Goal: Task Accomplishment & Management: Manage account settings

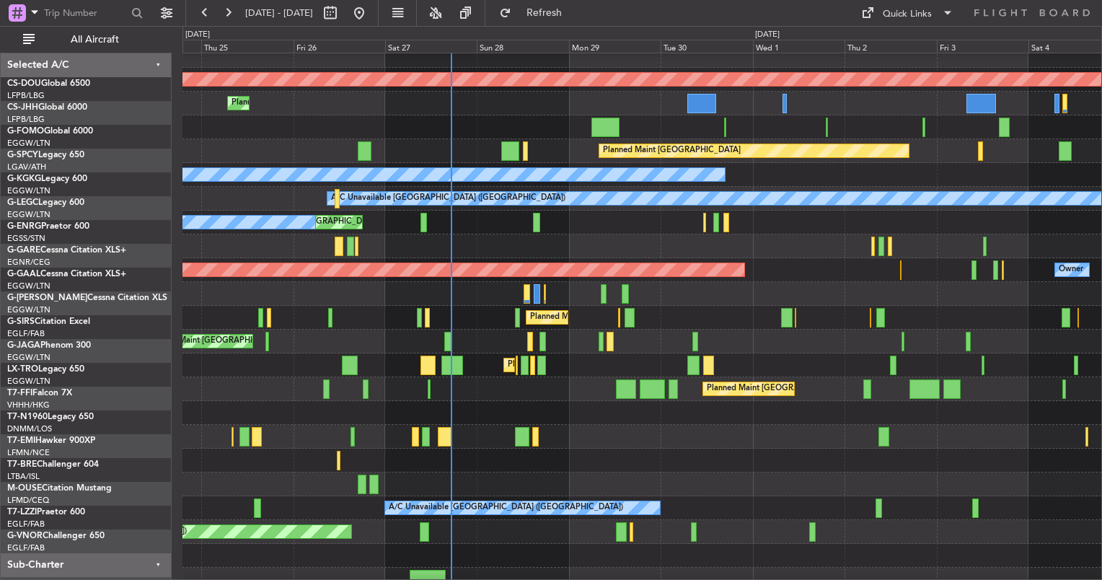
click at [532, 337] on div "Planned Maint [GEOGRAPHIC_DATA] ([GEOGRAPHIC_DATA])" at bounding box center [641, 342] width 919 height 24
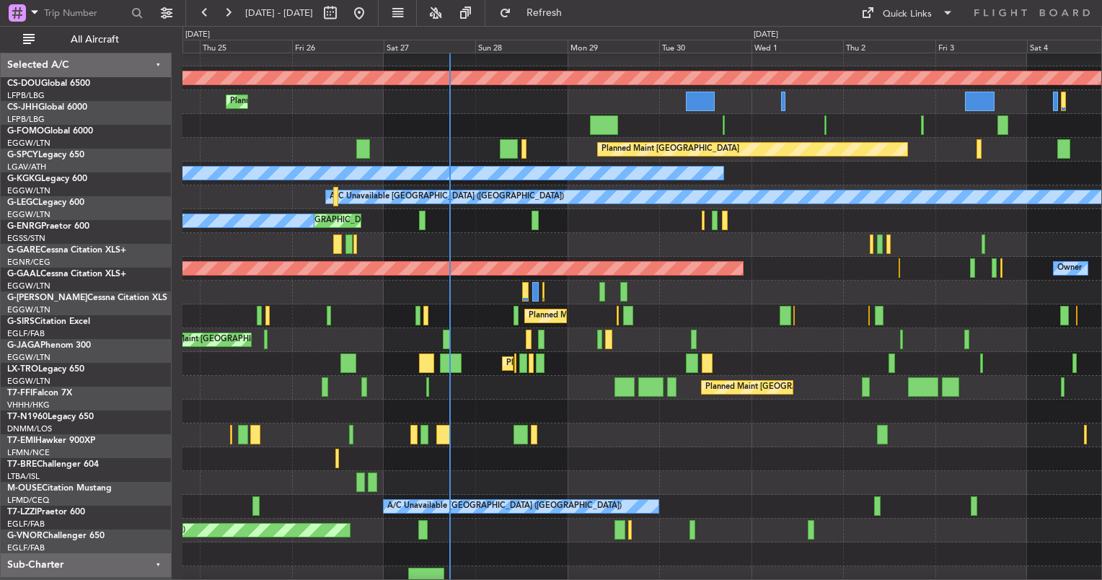
scroll to position [11, 0]
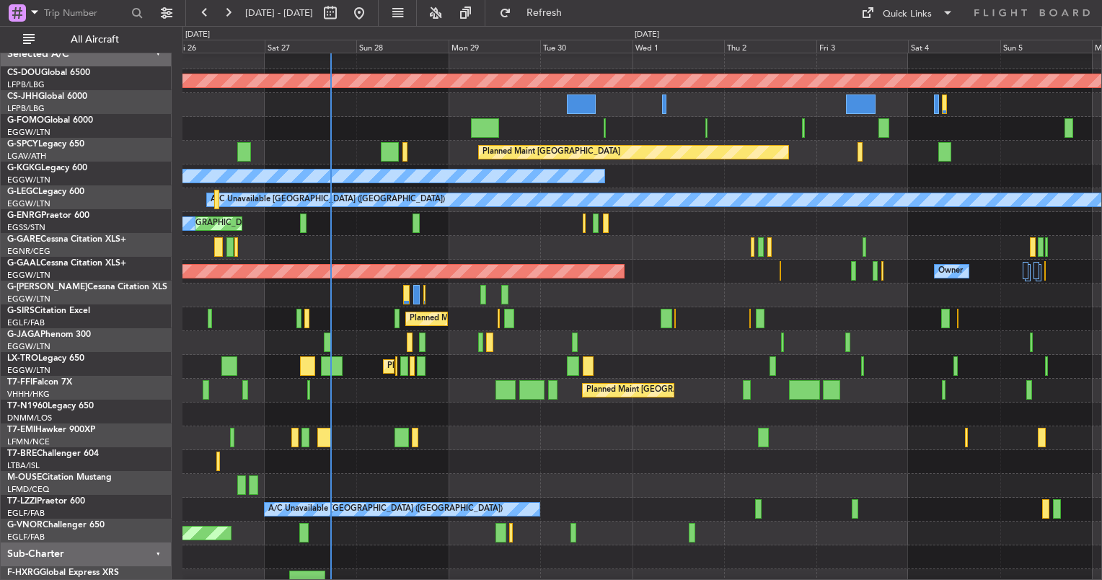
click at [430, 243] on div at bounding box center [641, 248] width 919 height 24
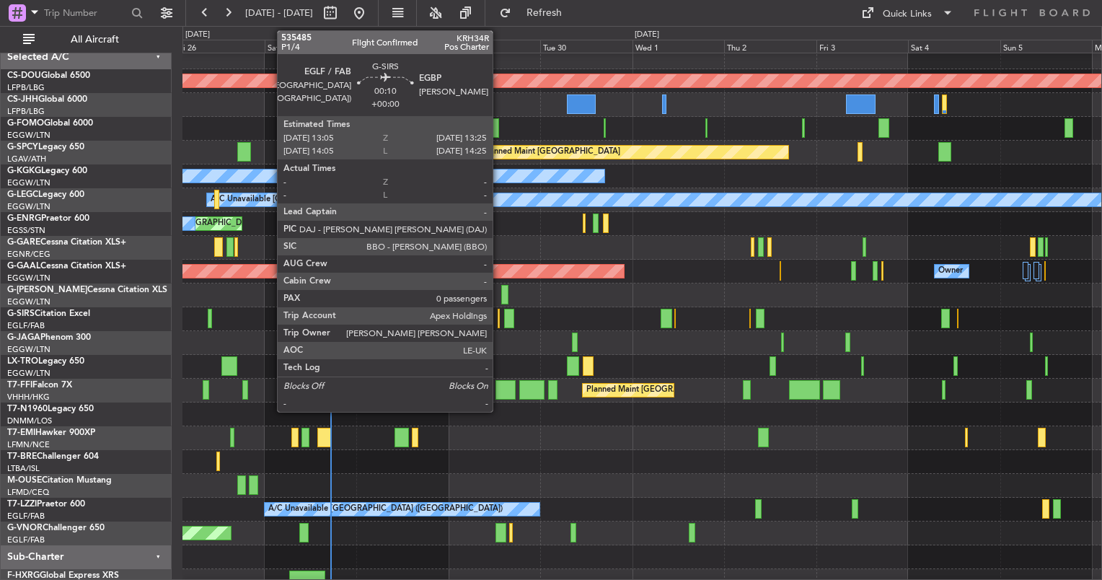
click at [499, 320] on div at bounding box center [498, 318] width 1 height 19
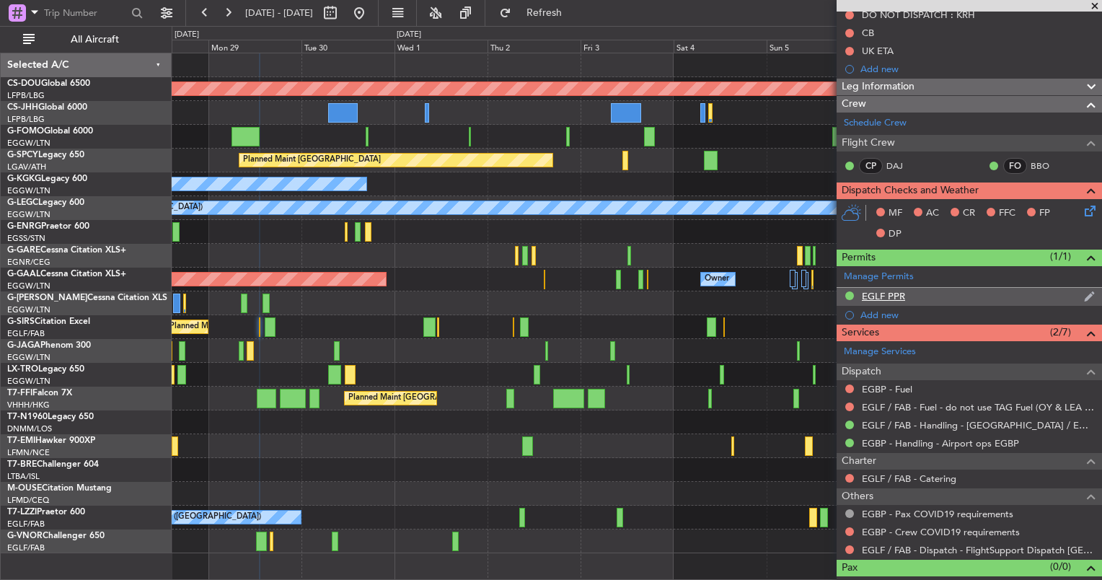
scroll to position [156, 0]
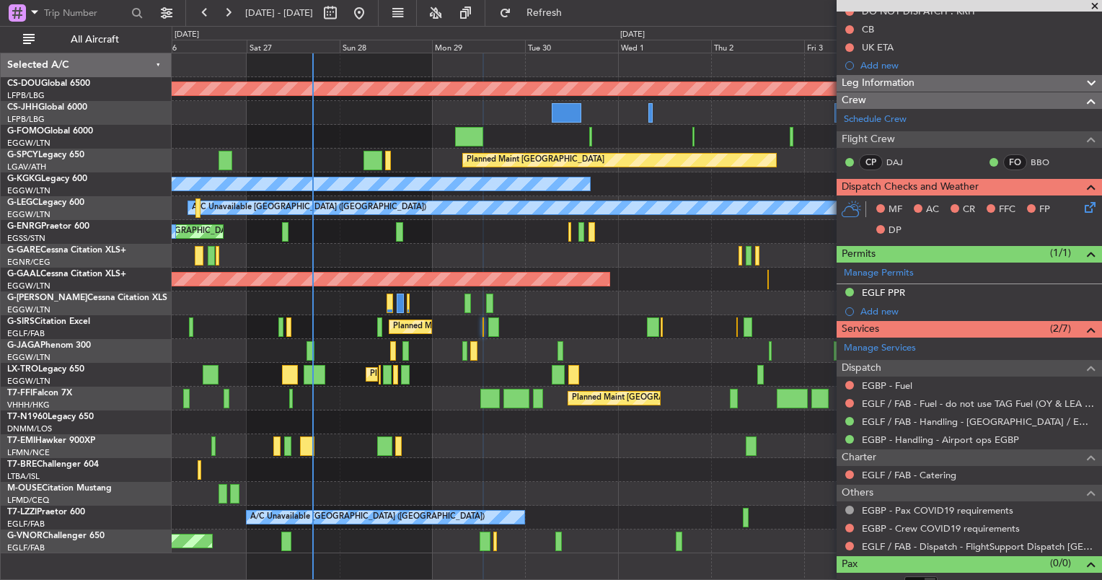
click at [530, 339] on div "Planned Maint London ([GEOGRAPHIC_DATA]) Planned Maint [GEOGRAPHIC_DATA] ([GEOG…" at bounding box center [637, 303] width 930 height 500
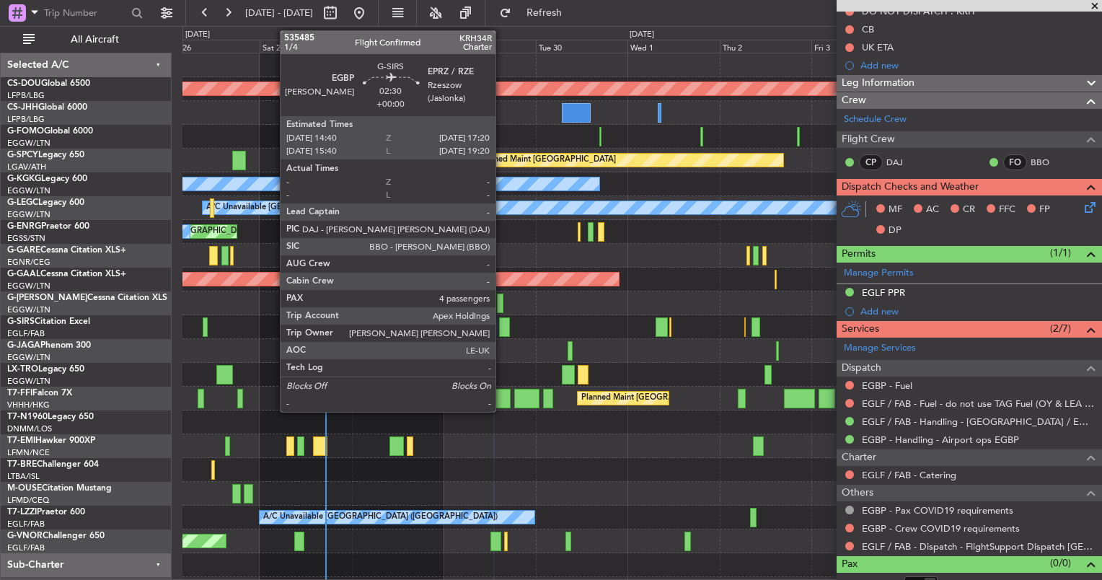
click at [502, 326] on div at bounding box center [504, 326] width 11 height 19
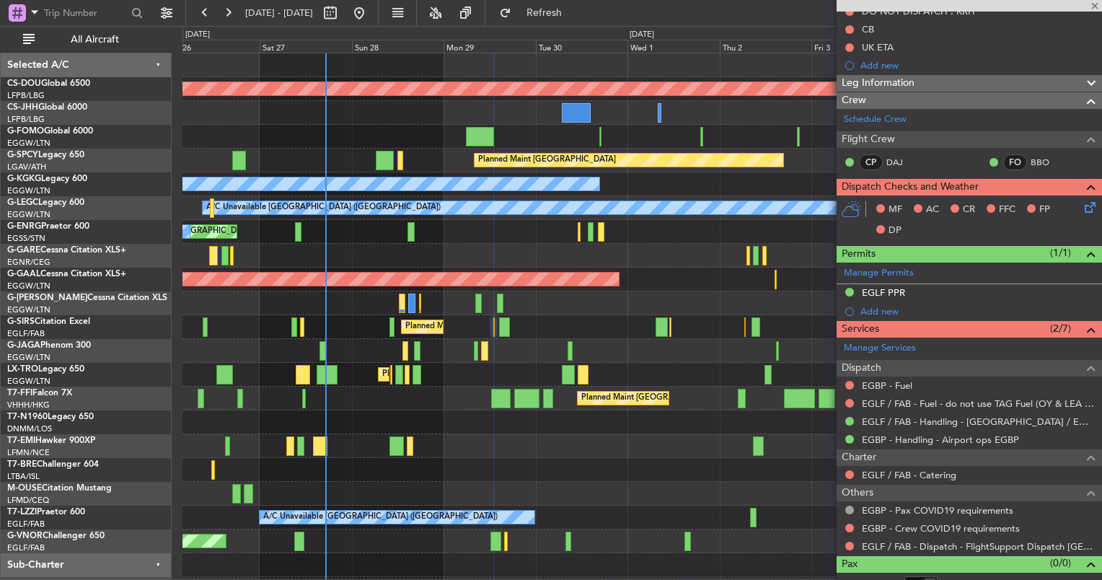
type input "4"
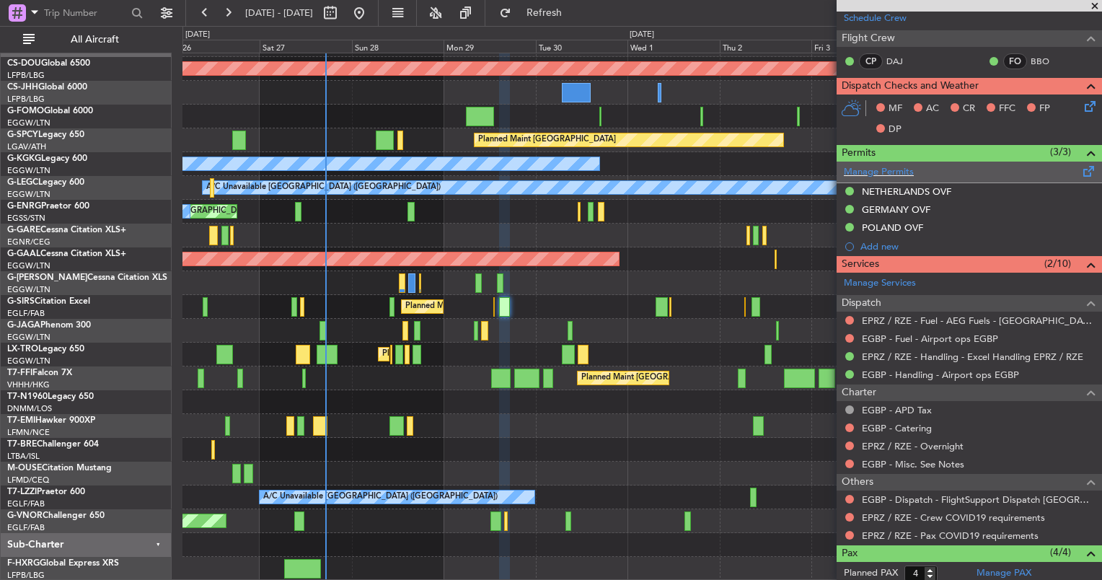
scroll to position [0, 0]
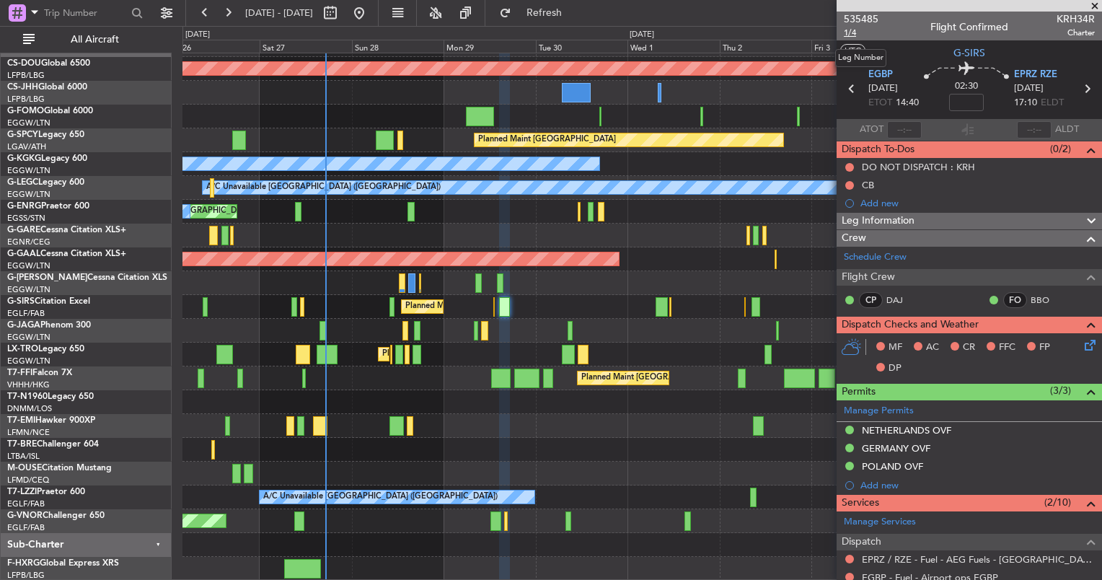
click at [847, 32] on span "1/4" at bounding box center [861, 33] width 35 height 12
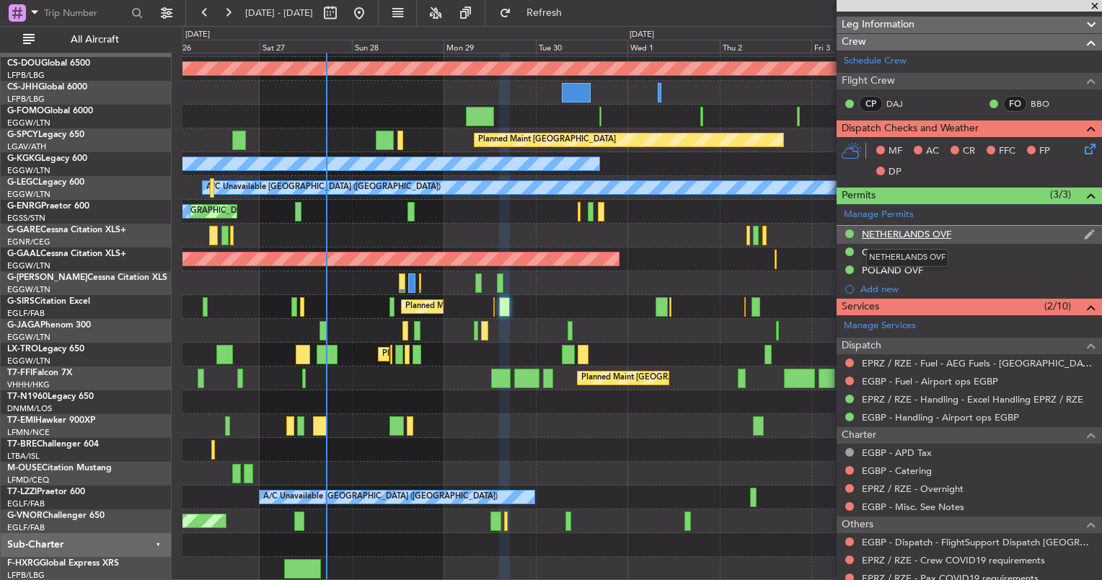
click at [886, 237] on div "NETHERLANDS OVF" at bounding box center [906, 234] width 89 height 12
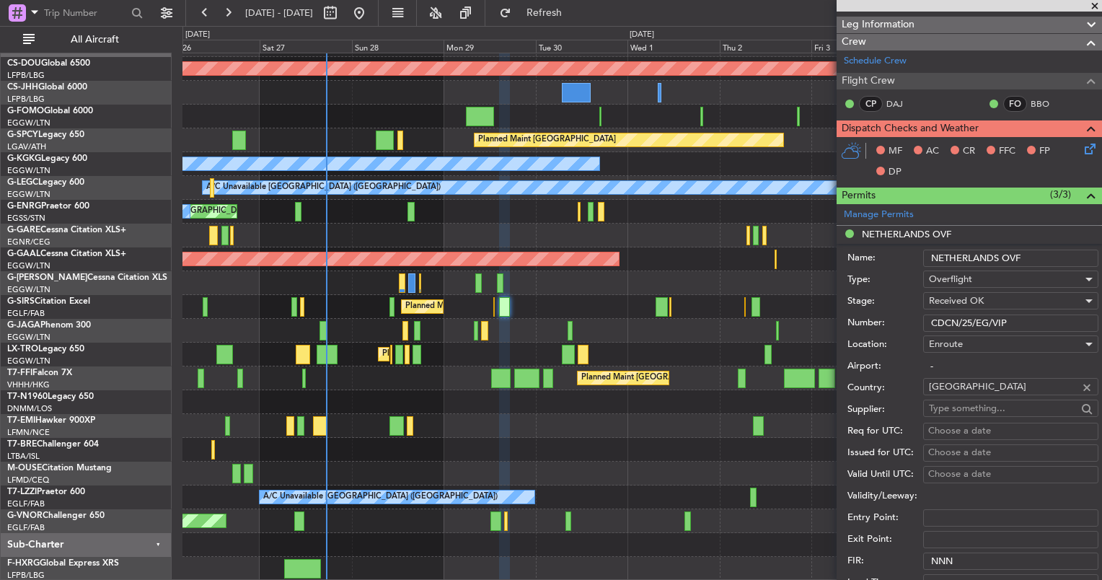
drag, startPoint x: 1029, startPoint y: 322, endPoint x: 899, endPoint y: 317, distance: 130.7
click at [899, 317] on div "Number: CDCN/25/EG/VIP" at bounding box center [972, 323] width 251 height 22
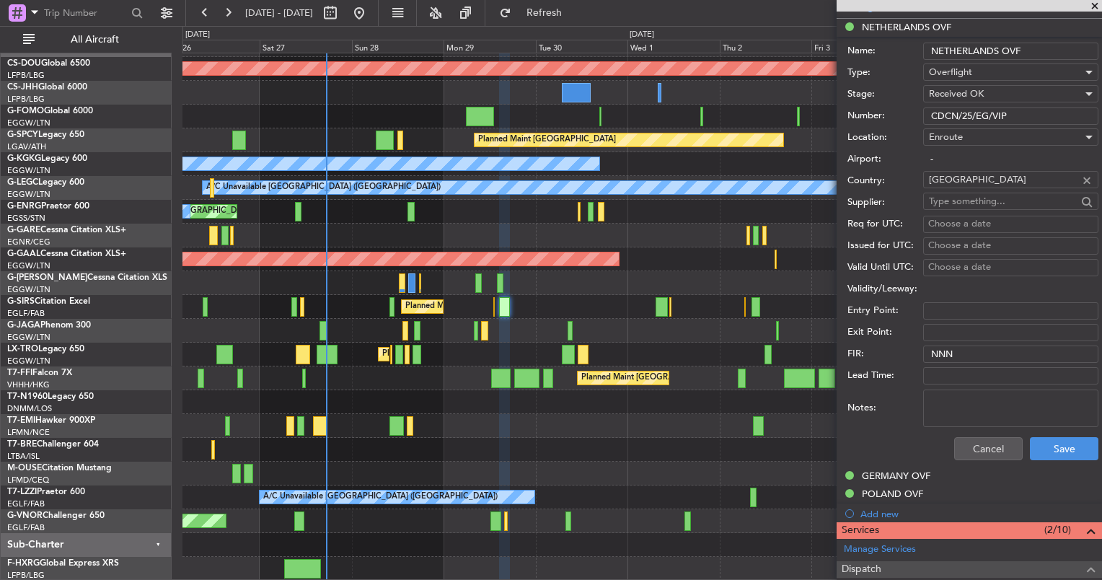
scroll to position [408, 0]
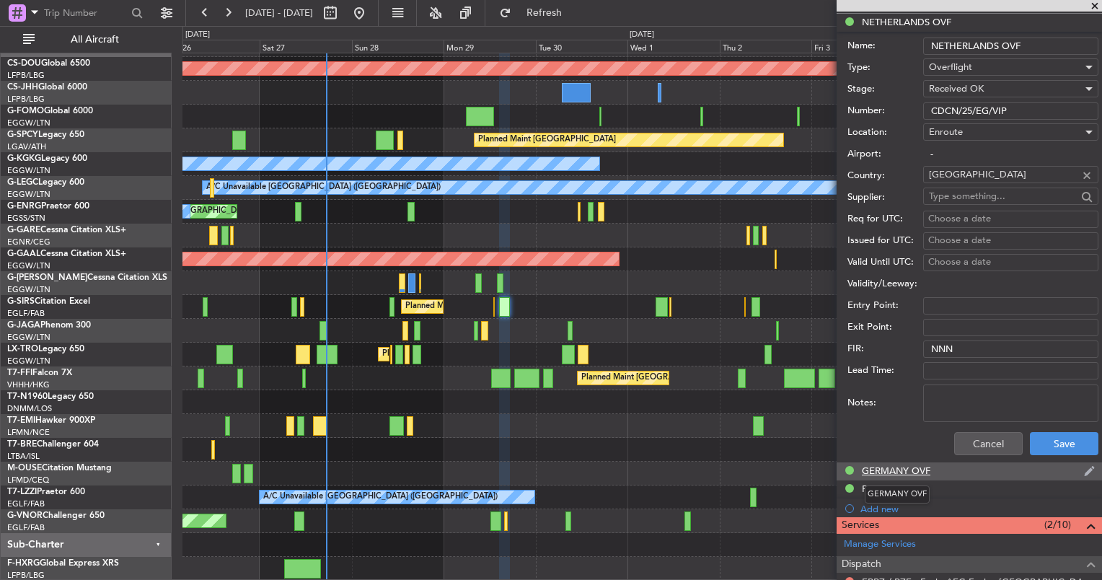
click at [869, 472] on div "GERMANY OVF" at bounding box center [896, 470] width 69 height 12
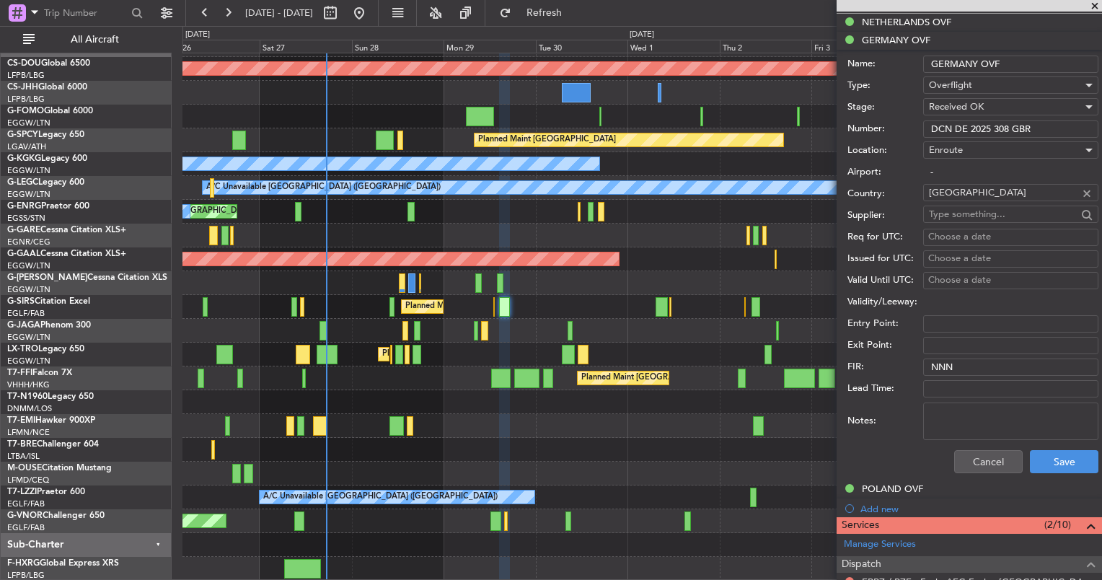
drag, startPoint x: 1049, startPoint y: 129, endPoint x: 897, endPoint y: 131, distance: 152.2
click at [897, 131] on div "Number: DCN DE 2025 308 GBR" at bounding box center [972, 129] width 251 height 22
click at [891, 487] on div "POLAND OVF" at bounding box center [892, 489] width 61 height 12
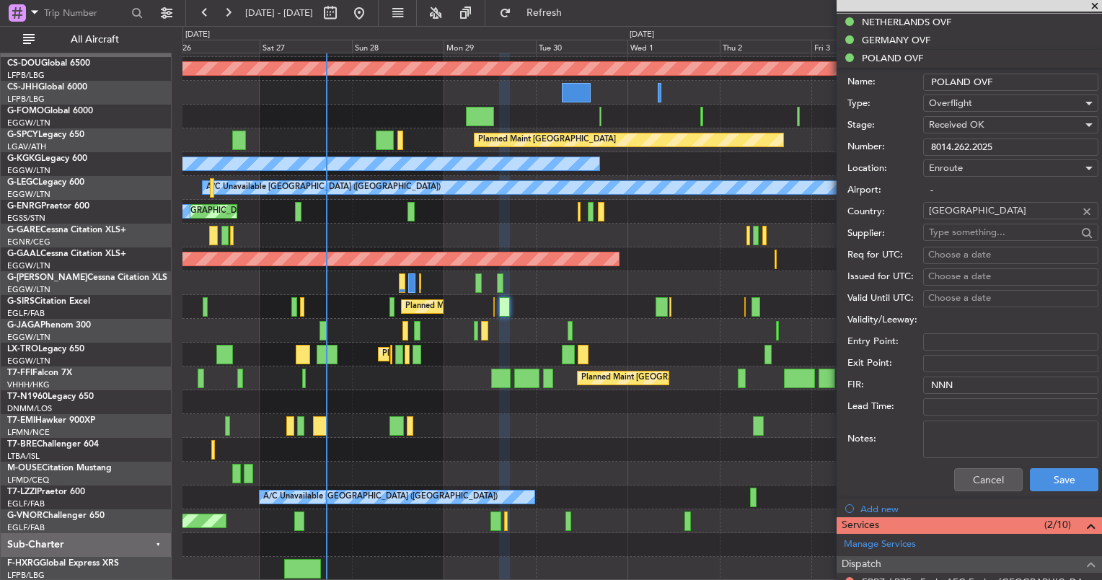
drag, startPoint x: 1016, startPoint y: 144, endPoint x: 858, endPoint y: 131, distance: 158.6
click at [858, 131] on form "Name: [GEOGRAPHIC_DATA] OVF Type: Overflight Stage: Received OK Number: 8014.26…" at bounding box center [969, 283] width 265 height 431
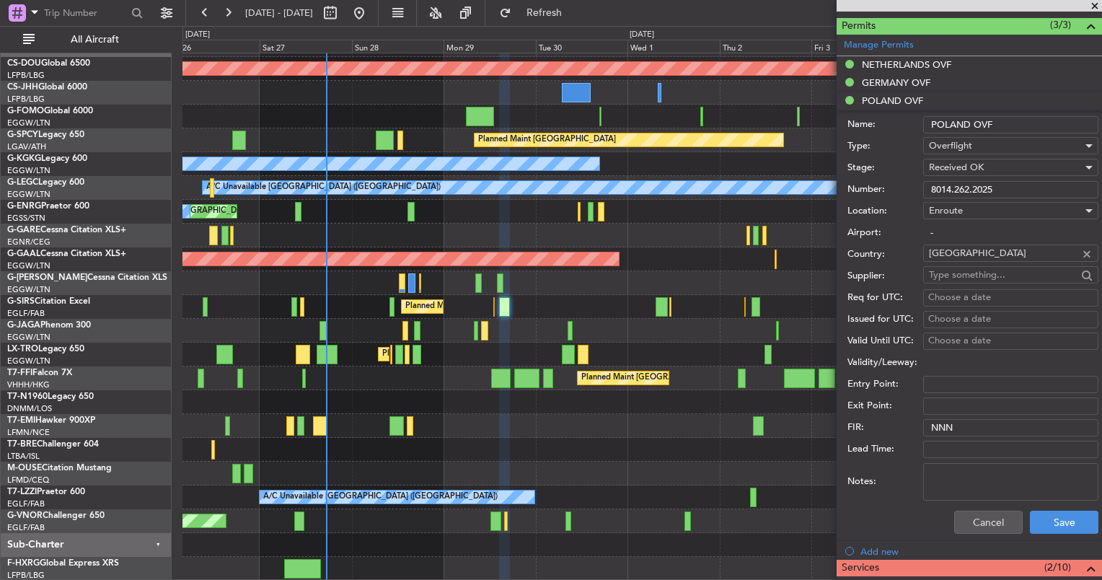
scroll to position [365, 0]
click at [976, 519] on button "Cancel" at bounding box center [988, 522] width 69 height 23
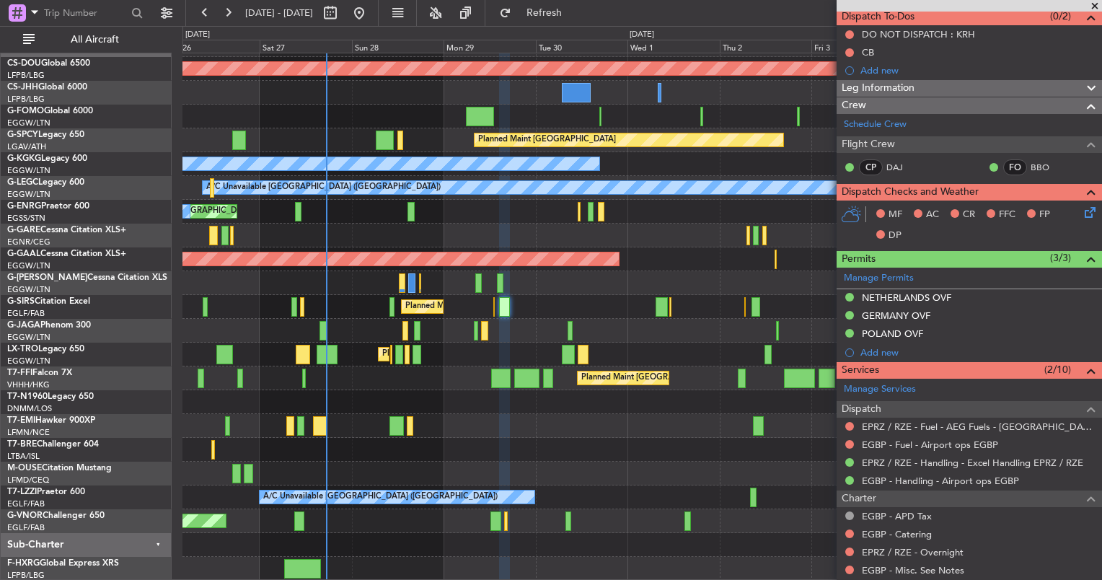
scroll to position [133, 0]
click at [866, 91] on span "Leg Information" at bounding box center [878, 88] width 73 height 17
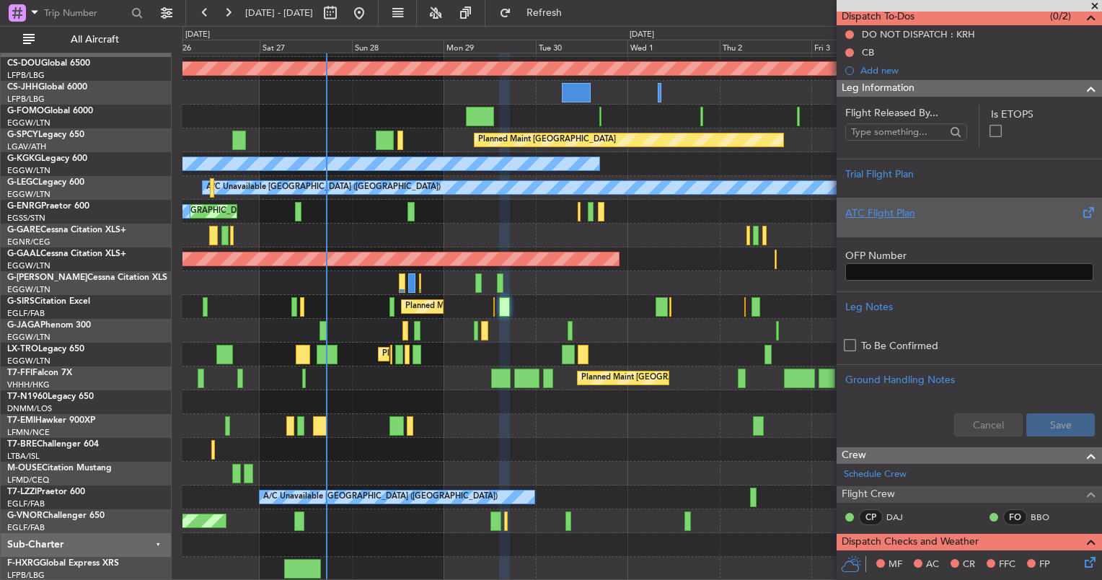
click at [926, 221] on div at bounding box center [969, 225] width 248 height 9
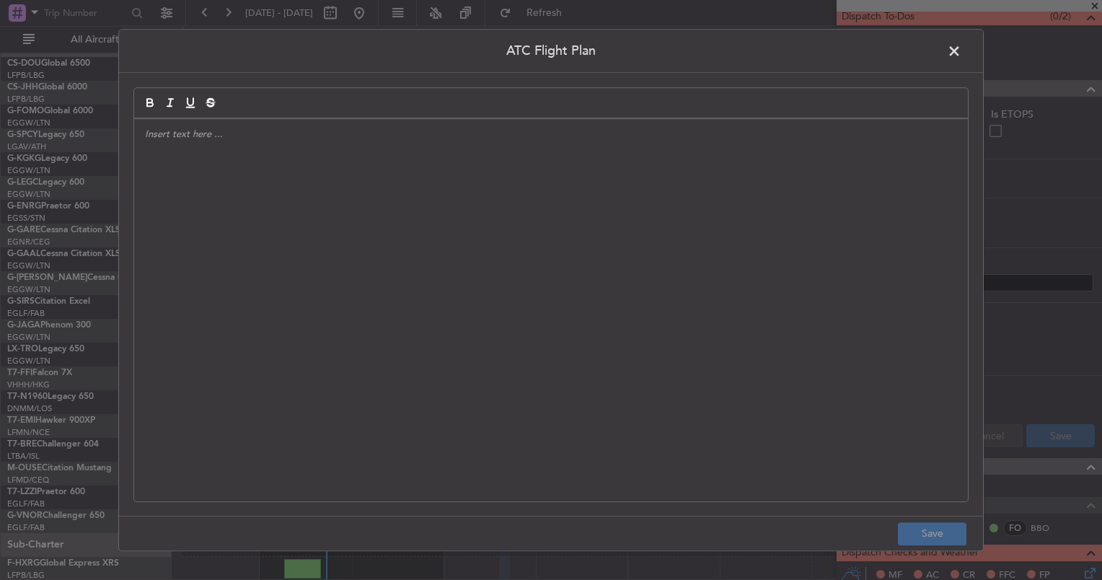
click at [632, 267] on div at bounding box center [551, 310] width 834 height 382
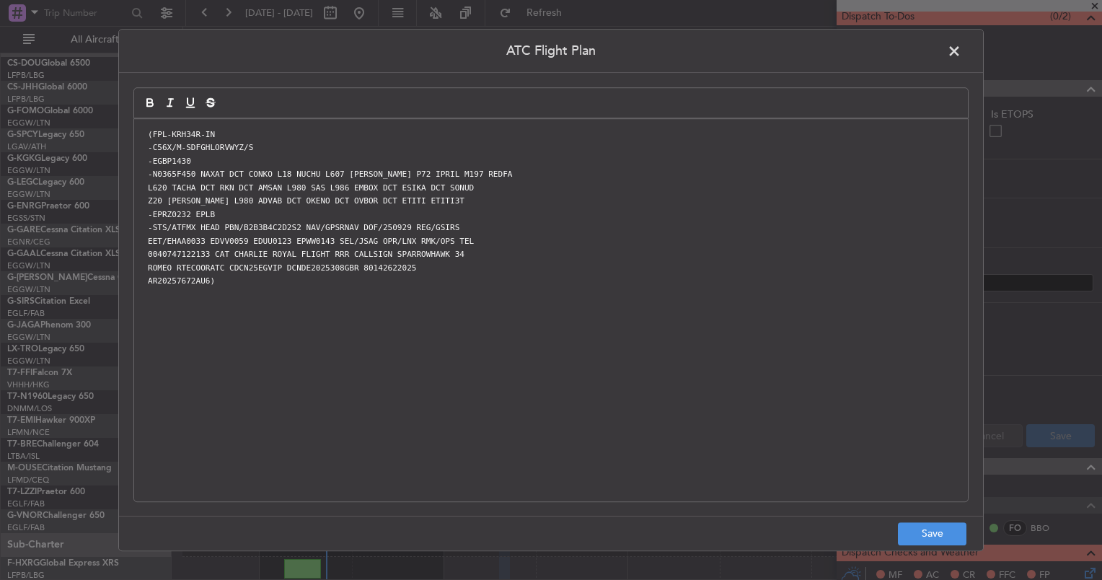
scroll to position [0, 0]
click at [941, 542] on button "Save" at bounding box center [932, 533] width 69 height 23
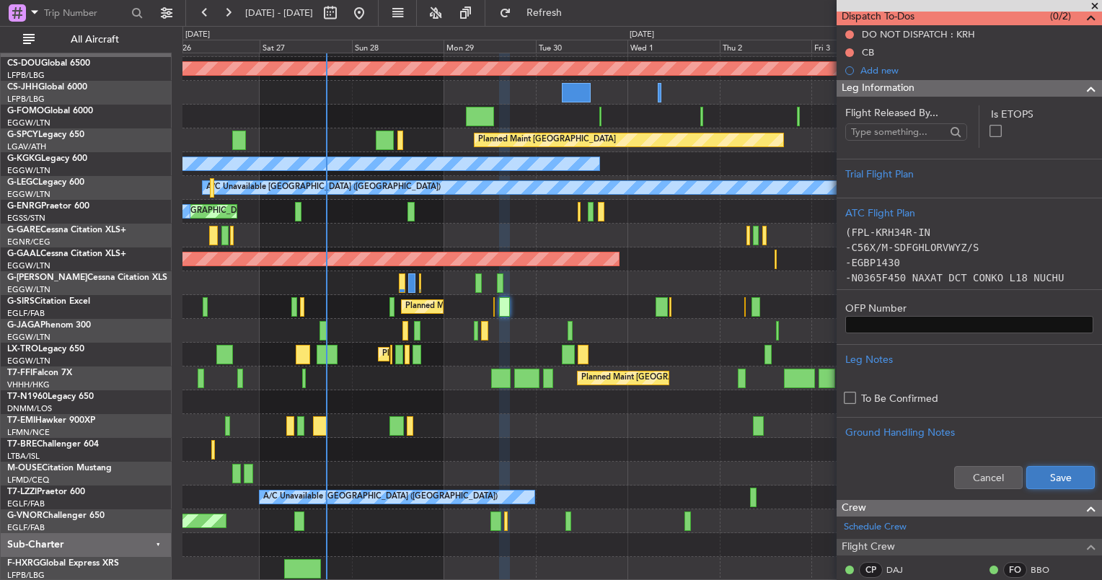
click at [1062, 470] on button "Save" at bounding box center [1060, 477] width 69 height 23
click at [441, 210] on div "Planned Maint London ([GEOGRAPHIC_DATA]) Planned Maint [GEOGRAPHIC_DATA] ([GEOG…" at bounding box center [641, 306] width 919 height 547
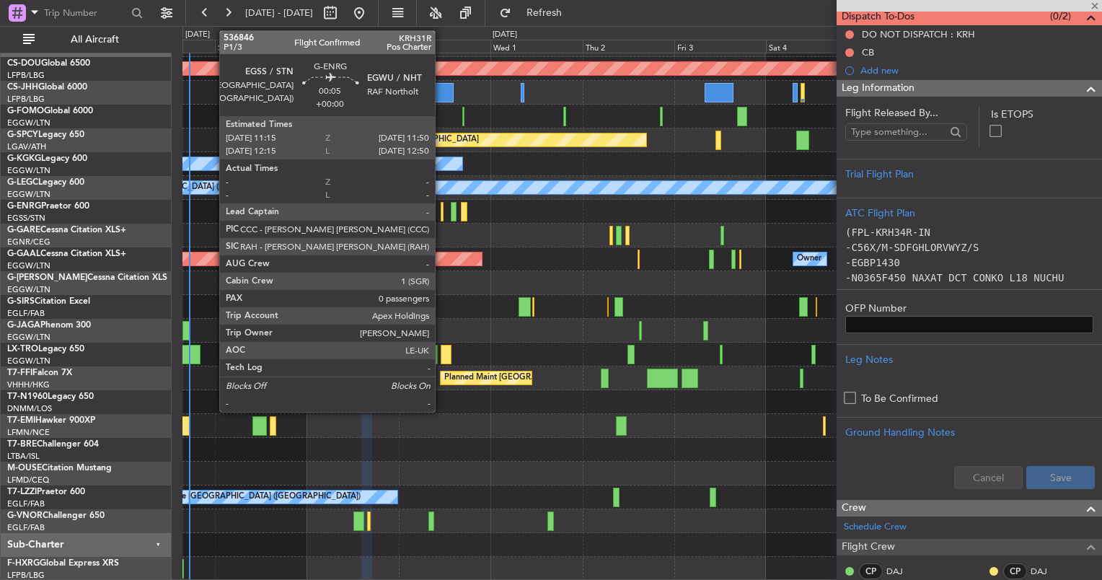
scroll to position [20, 0]
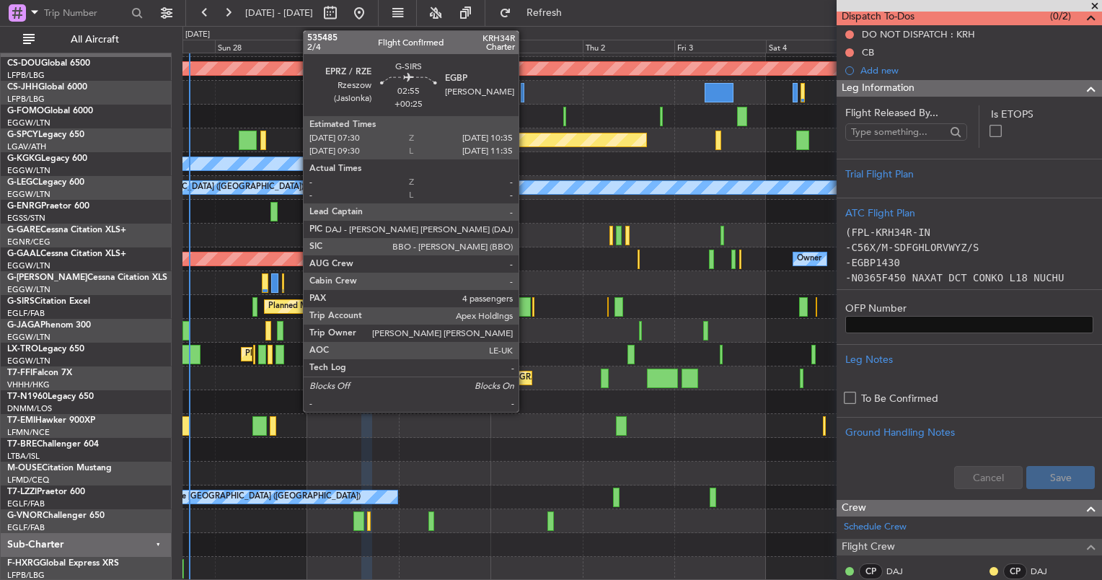
click at [525, 301] on div at bounding box center [525, 306] width 12 height 19
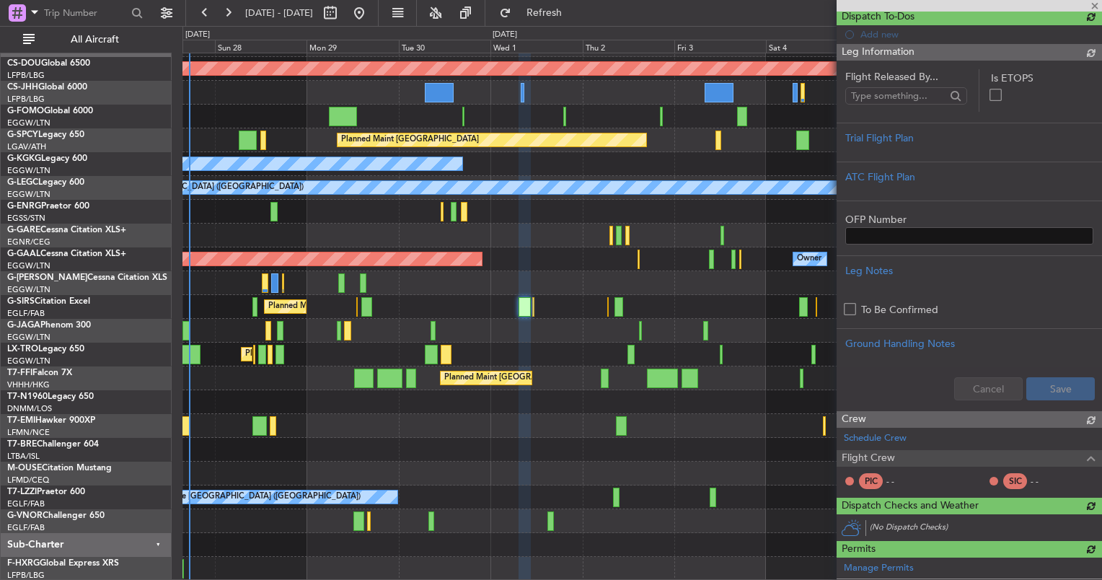
type input "+00:25"
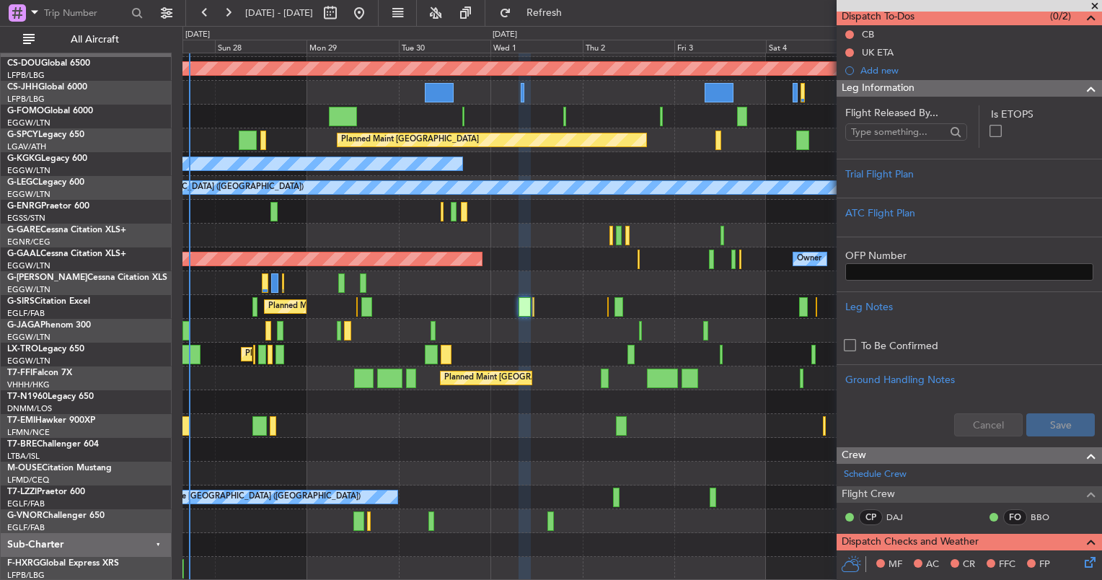
click at [910, 94] on span "Leg Information" at bounding box center [878, 88] width 73 height 17
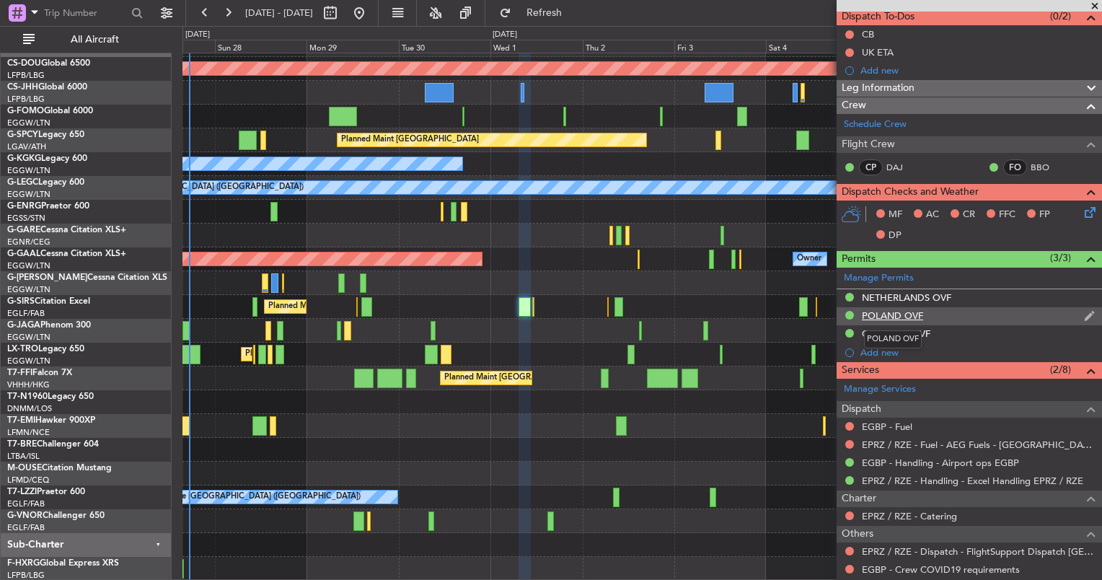
click at [871, 314] on div "POLAND OVF" at bounding box center [892, 315] width 61 height 12
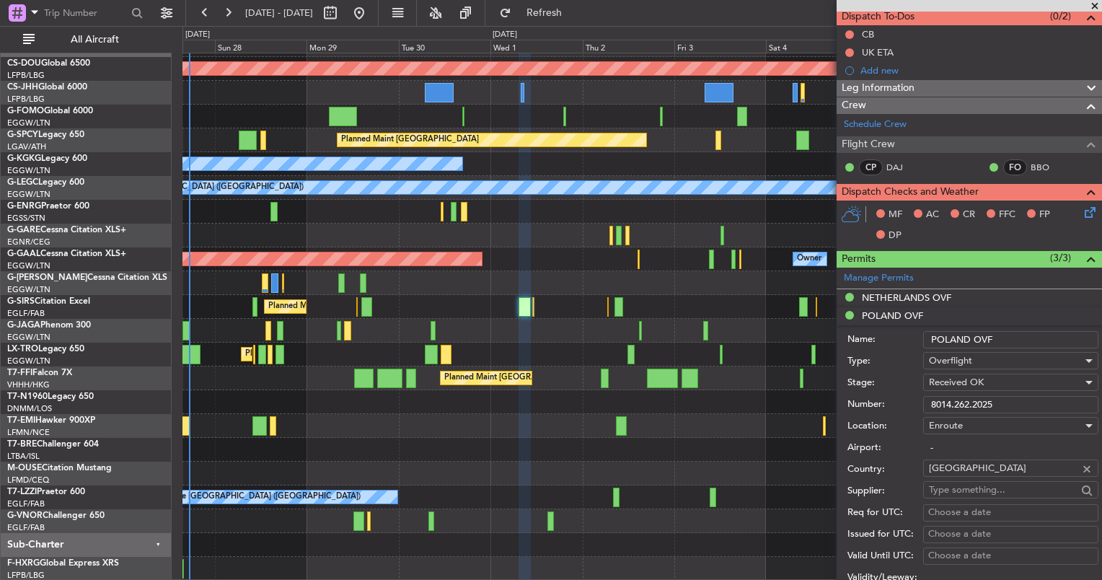
drag, startPoint x: 1003, startPoint y: 400, endPoint x: 900, endPoint y: 413, distance: 103.2
click at [906, 413] on div "Number: 8014.262.2025" at bounding box center [972, 405] width 251 height 22
click at [876, 303] on mat-tooltip-component "NETHERLANDS OVF" at bounding box center [907, 321] width 102 height 38
click at [874, 300] on div "NETHERLANDS OVF" at bounding box center [906, 297] width 89 height 12
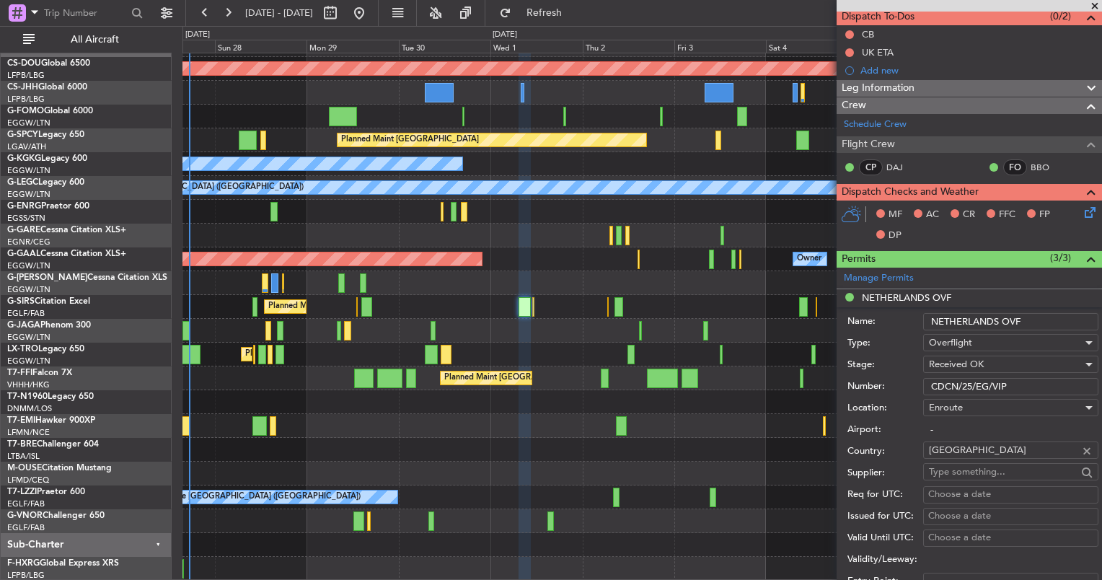
drag, startPoint x: 1027, startPoint y: 391, endPoint x: 886, endPoint y: 378, distance: 142.0
click at [886, 378] on div "Number: CDCN/25/EG/VIP" at bounding box center [972, 387] width 251 height 22
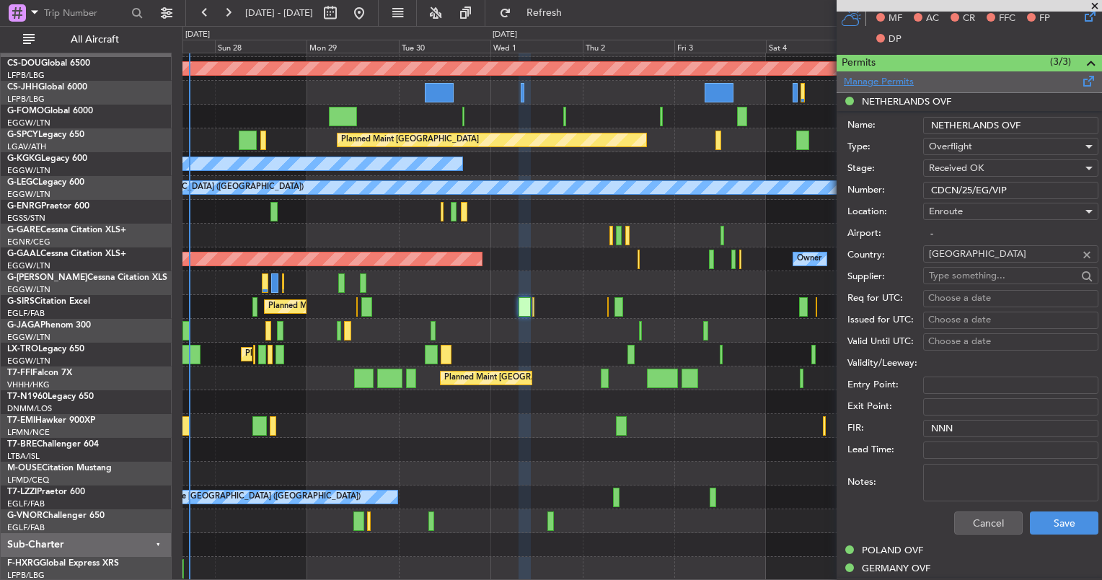
scroll to position [378, 0]
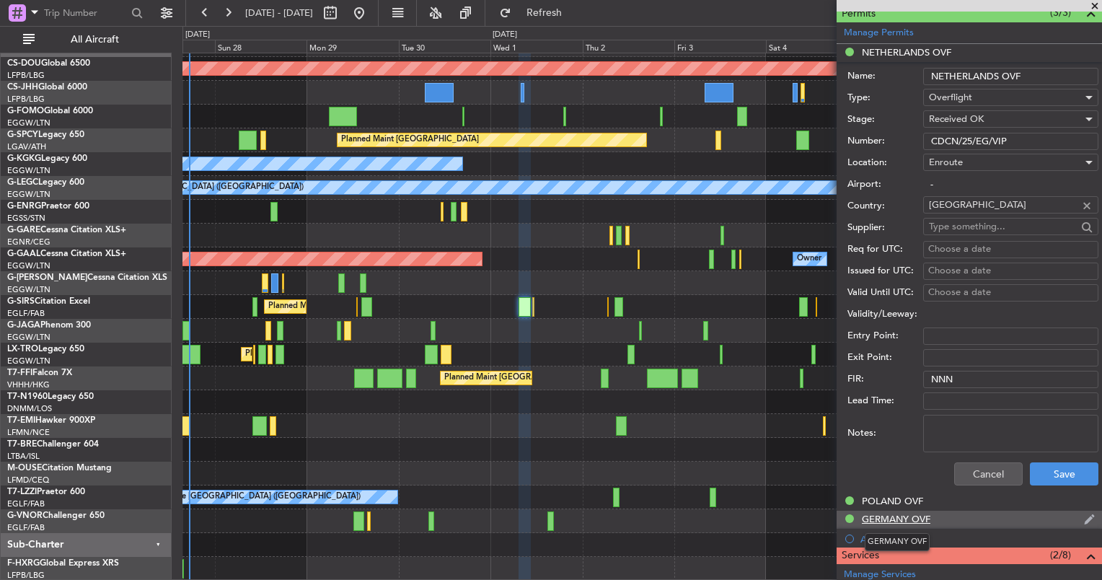
click at [879, 517] on div "GERMANY OVF" at bounding box center [896, 519] width 69 height 12
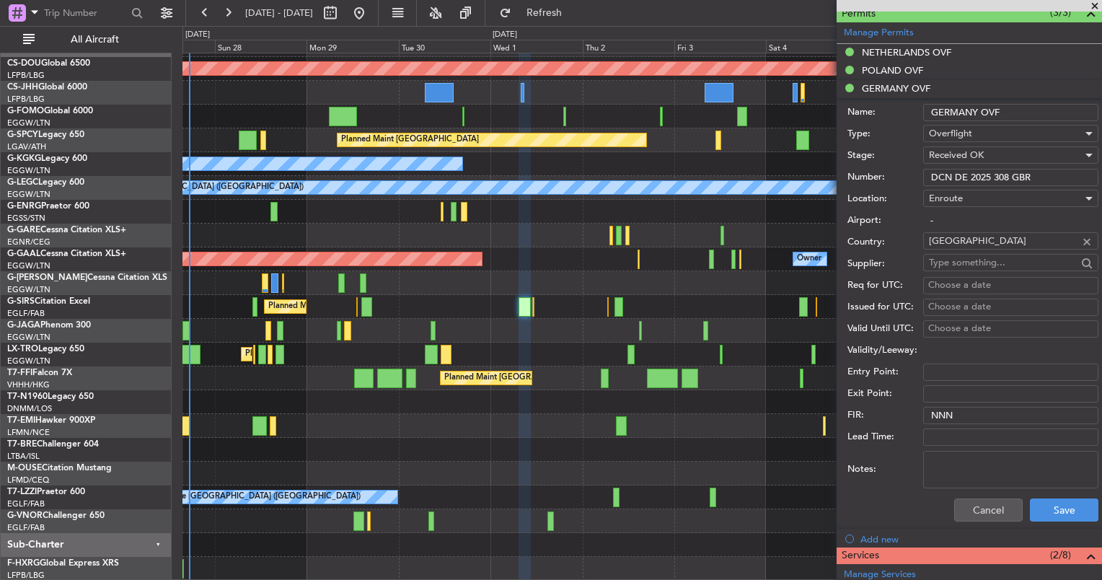
drag, startPoint x: 1041, startPoint y: 175, endPoint x: 884, endPoint y: 153, distance: 158.7
click at [884, 153] on form "Name: [GEOGRAPHIC_DATA] OVF Type: Overflight Stage: Received OK Number: DCN DE …" at bounding box center [969, 313] width 265 height 431
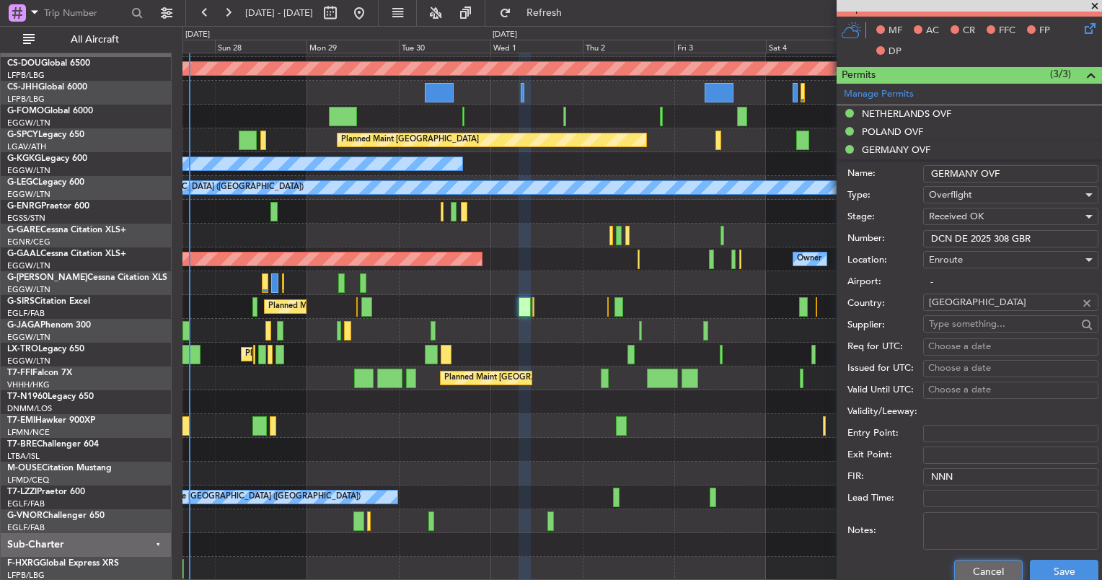
click at [957, 570] on button "Cancel" at bounding box center [988, 571] width 69 height 23
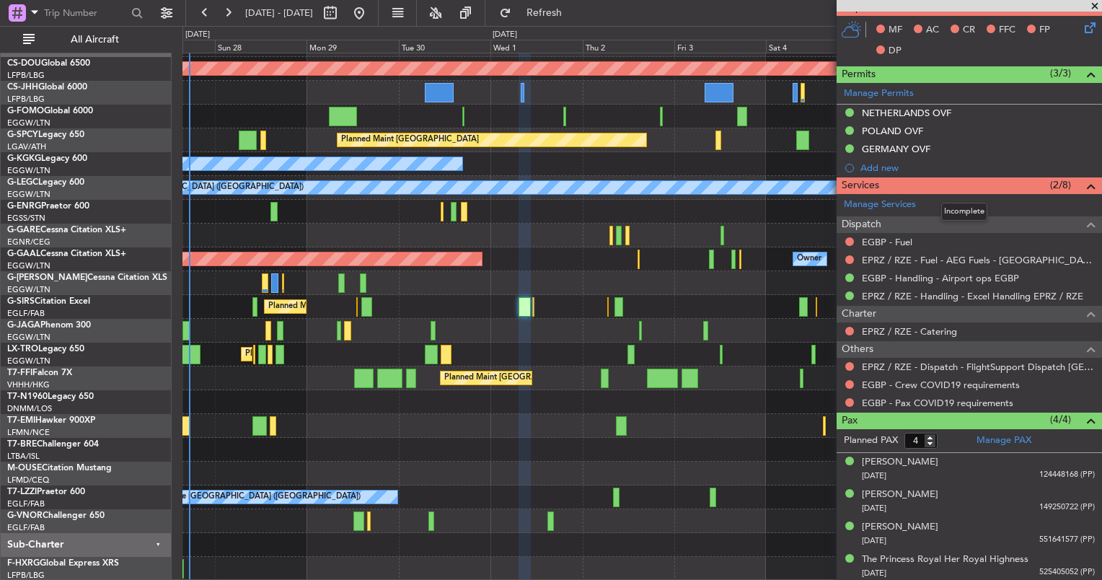
scroll to position [0, 0]
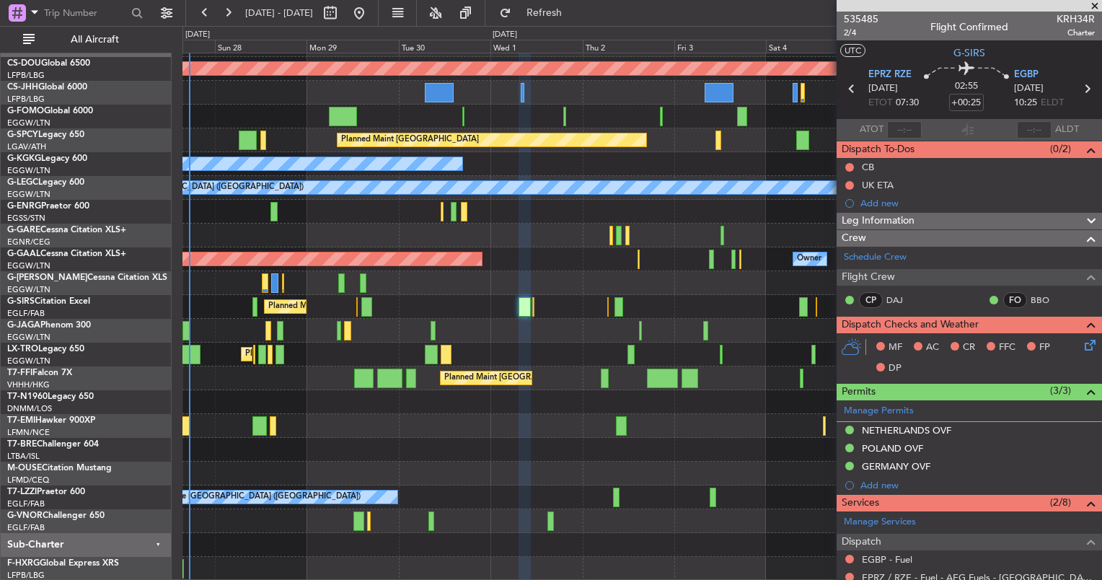
click at [870, 224] on span "Leg Information" at bounding box center [878, 221] width 73 height 17
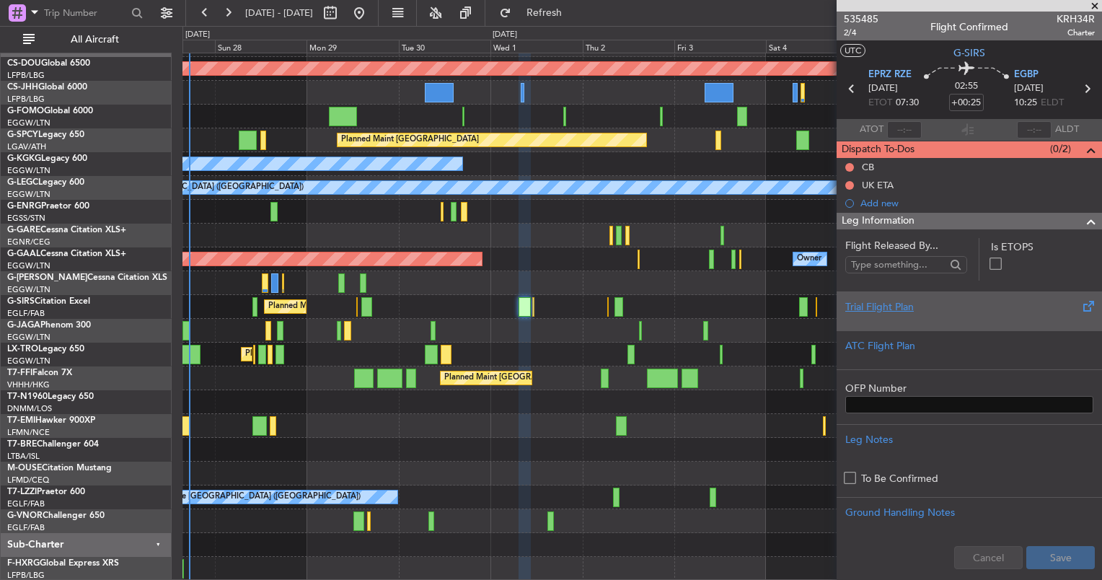
click at [917, 318] on div at bounding box center [969, 318] width 248 height 9
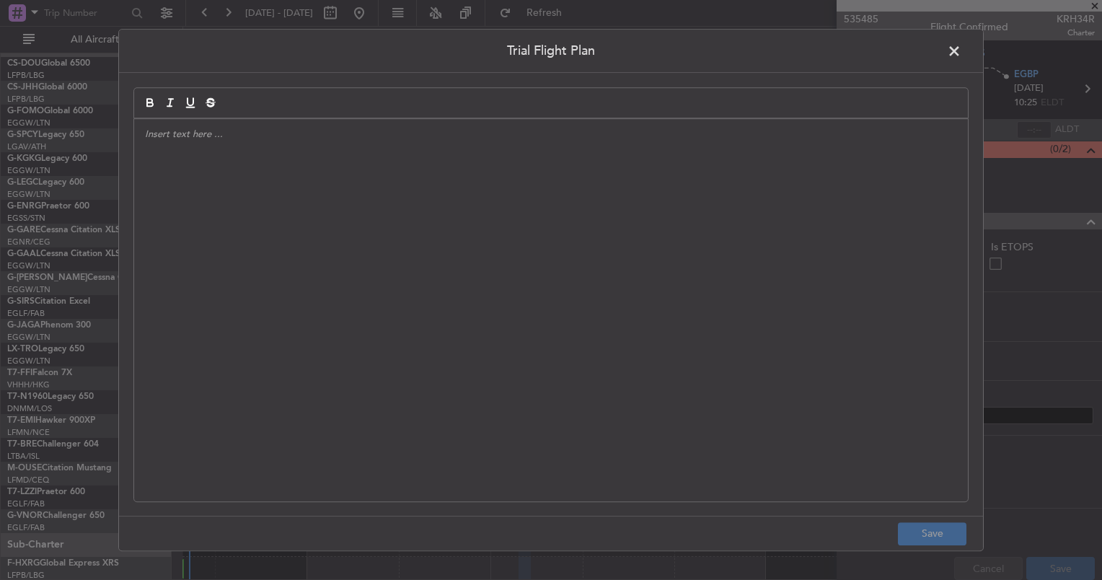
click at [856, 317] on div at bounding box center [551, 310] width 834 height 382
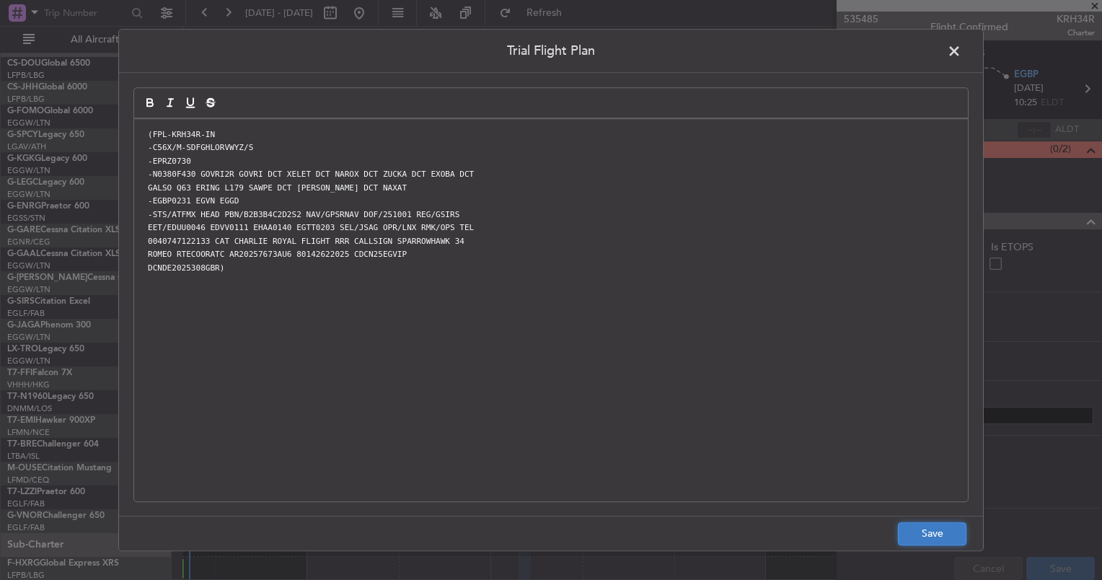
click at [956, 527] on button "Save" at bounding box center [932, 533] width 69 height 23
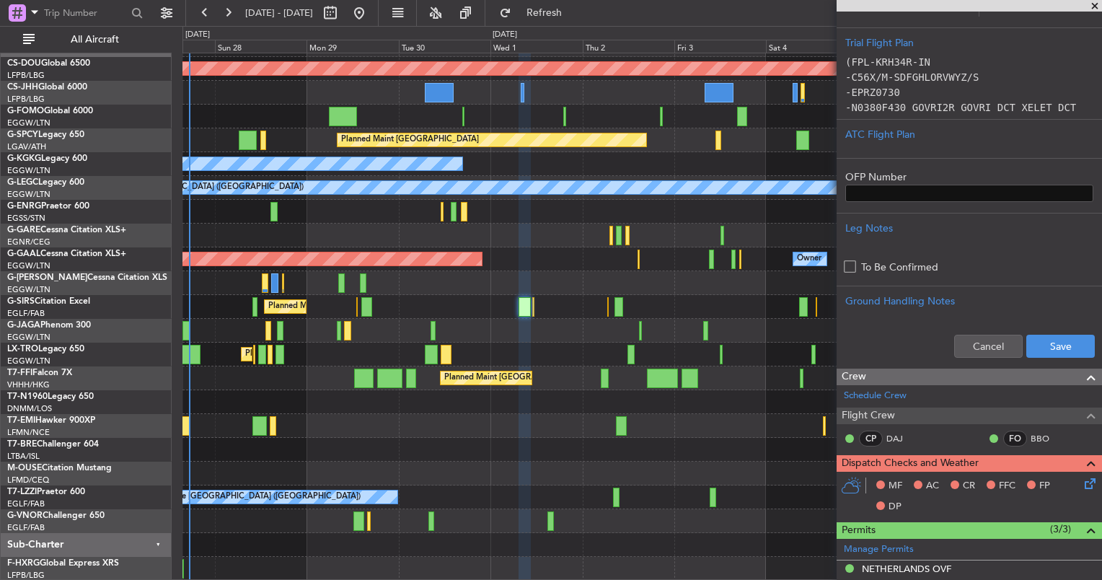
scroll to position [265, 0]
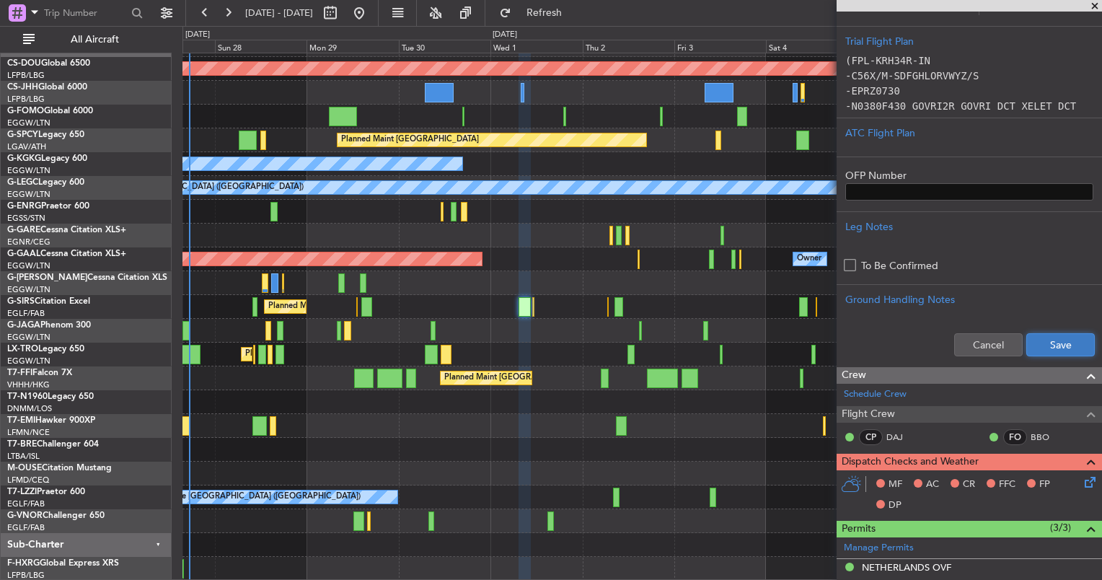
click at [1048, 352] on button "Save" at bounding box center [1060, 344] width 69 height 23
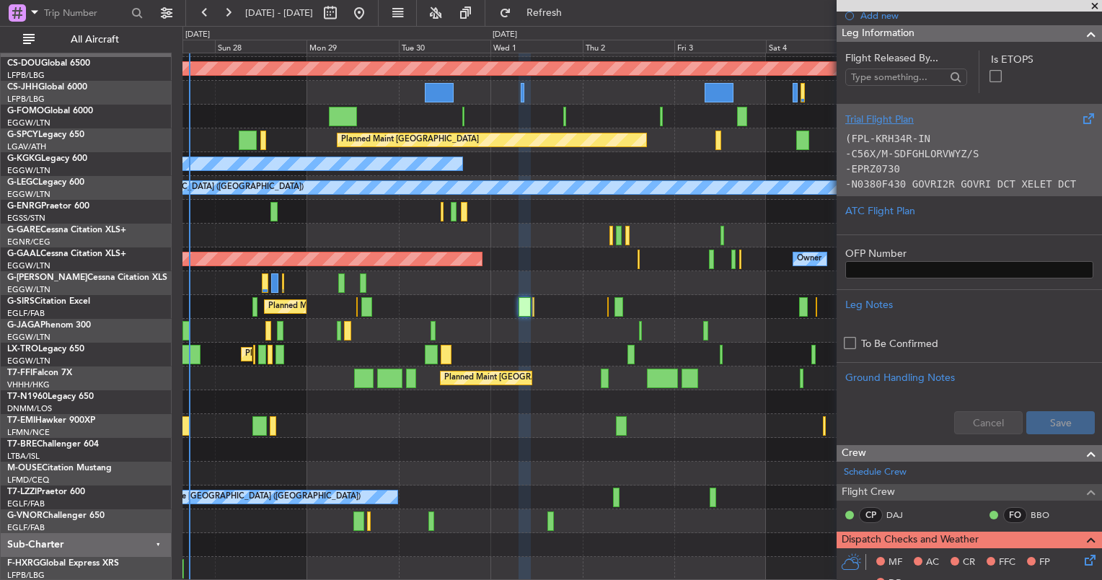
scroll to position [188, 0]
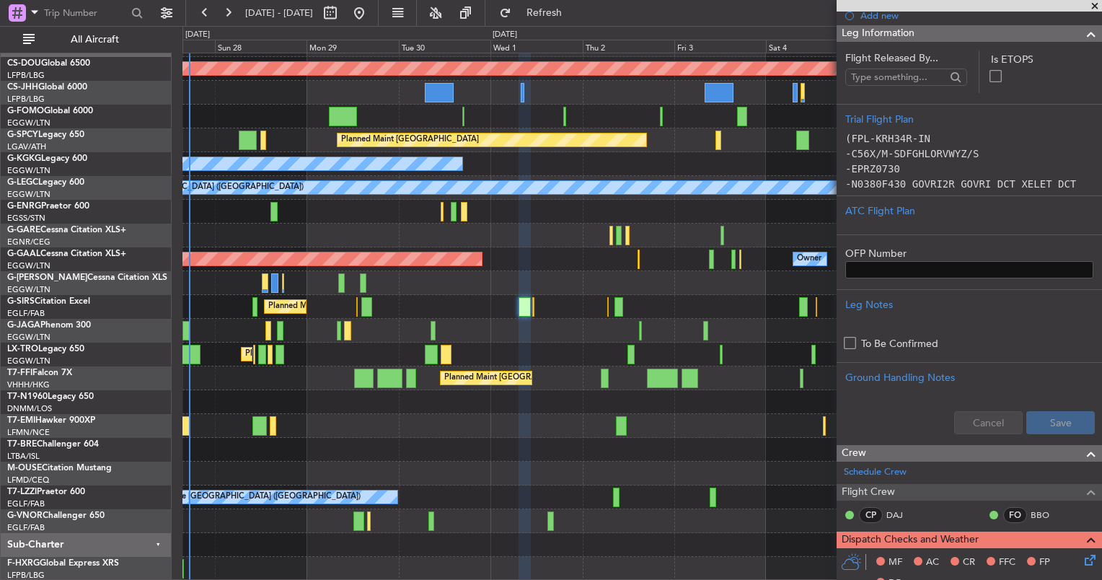
click at [912, 34] on span "Leg Information" at bounding box center [878, 33] width 73 height 17
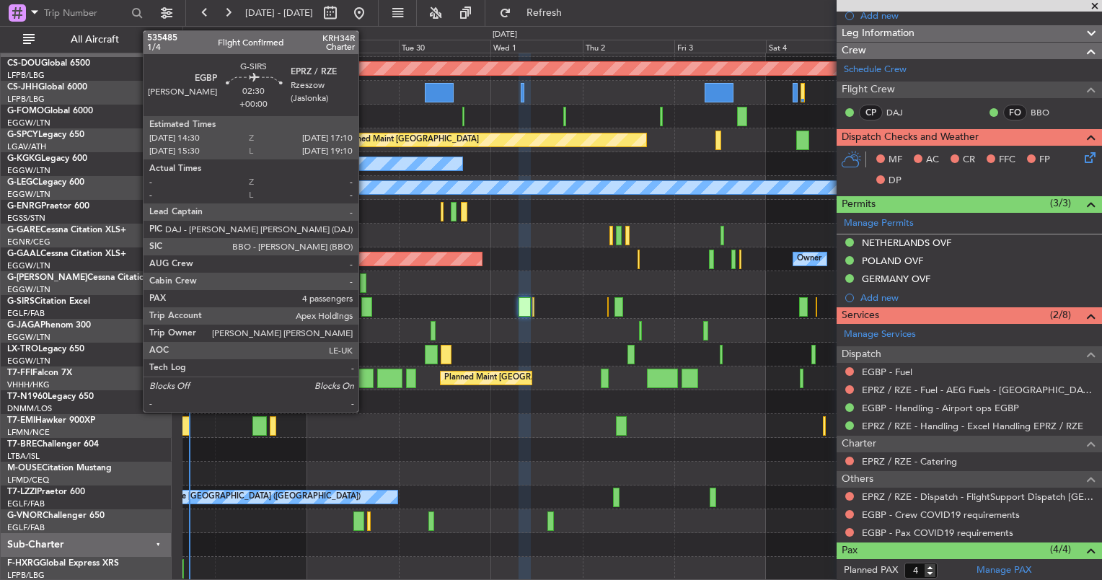
click at [365, 306] on div at bounding box center [366, 306] width 11 height 19
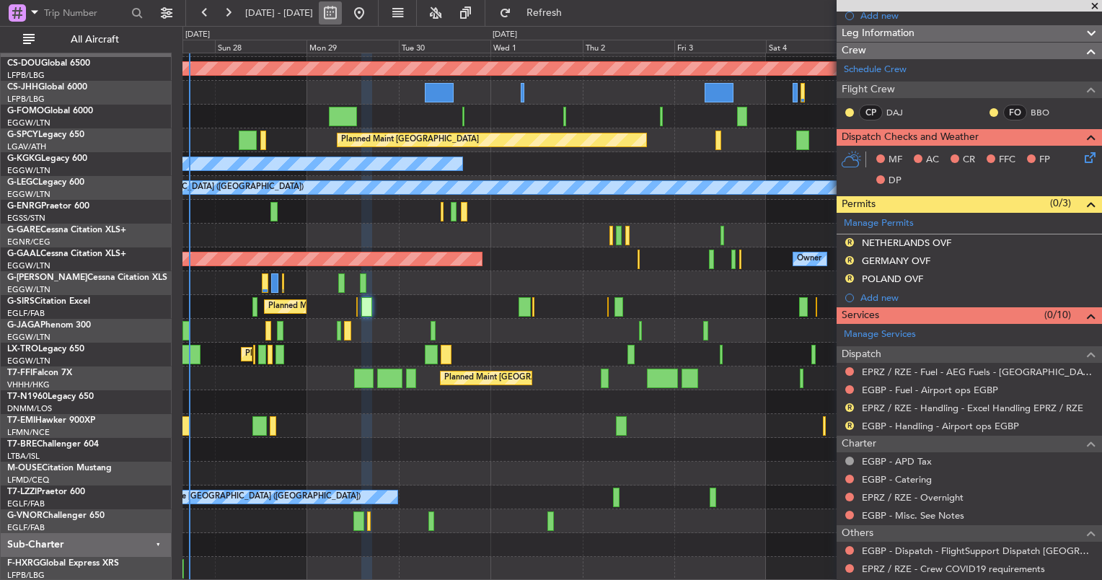
scroll to position [0, 0]
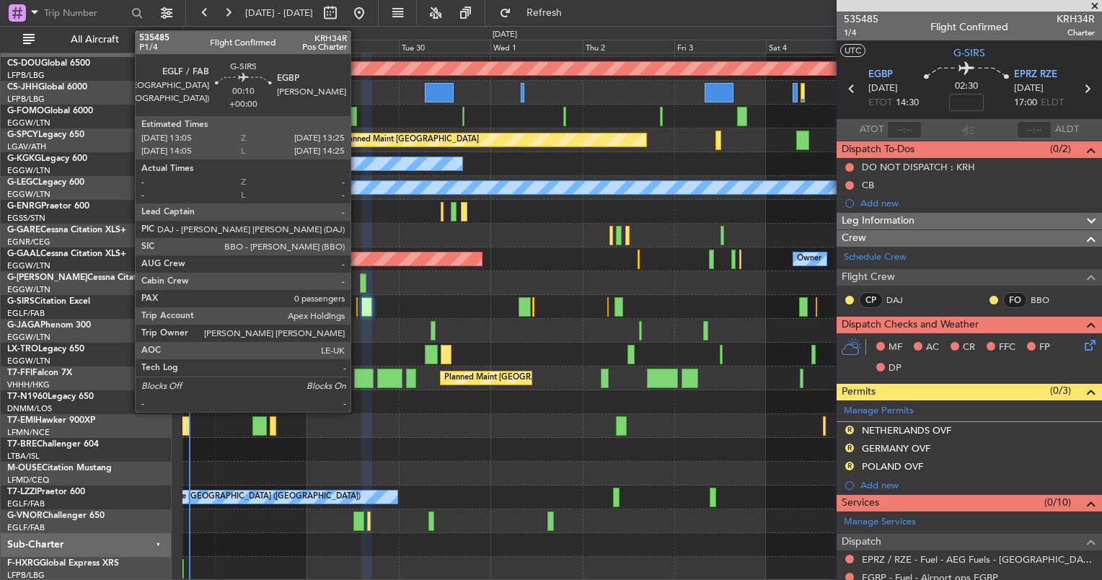
click at [357, 305] on div at bounding box center [356, 306] width 1 height 19
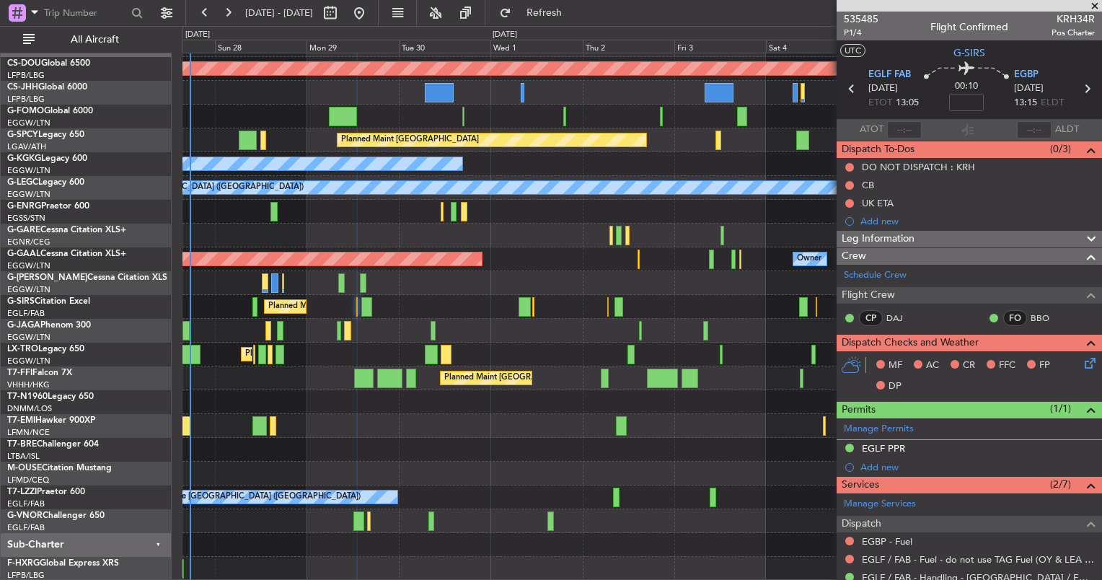
click at [919, 237] on div "Leg Information" at bounding box center [969, 239] width 265 height 17
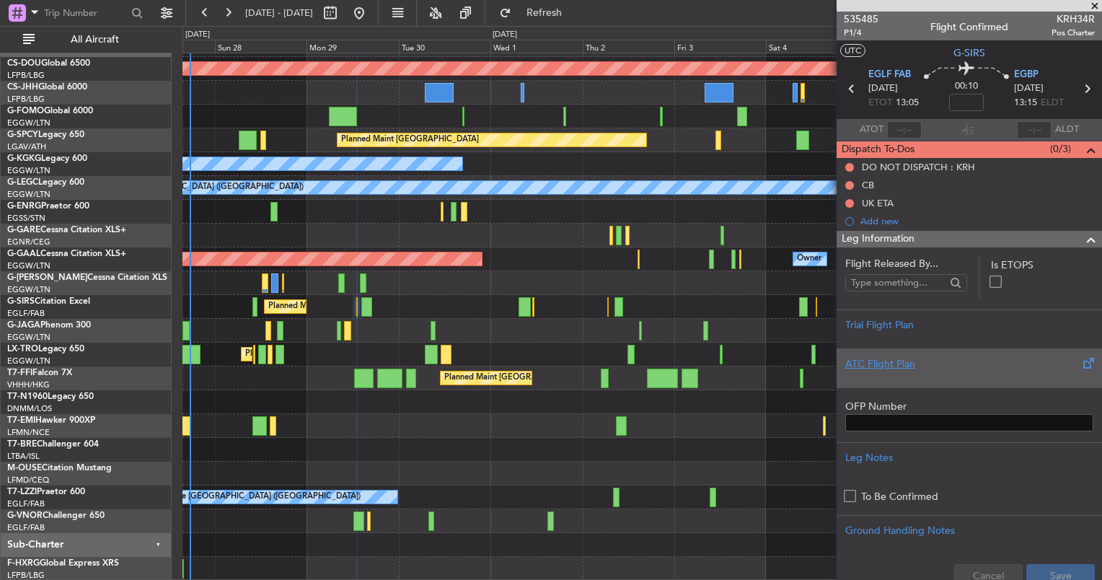
click at [952, 371] on div at bounding box center [969, 375] width 248 height 9
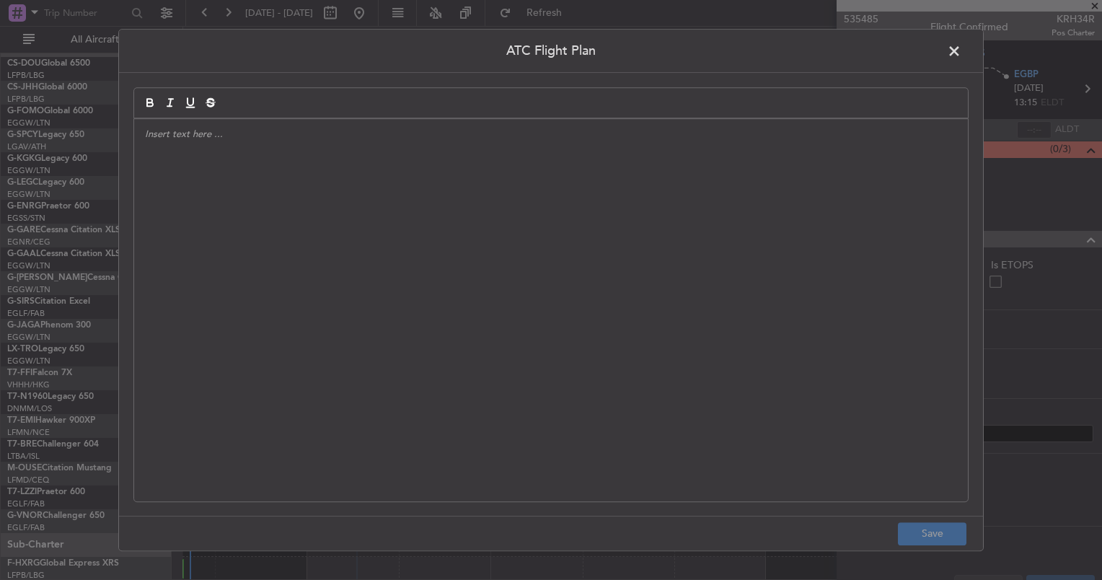
click at [565, 246] on div at bounding box center [551, 310] width 834 height 382
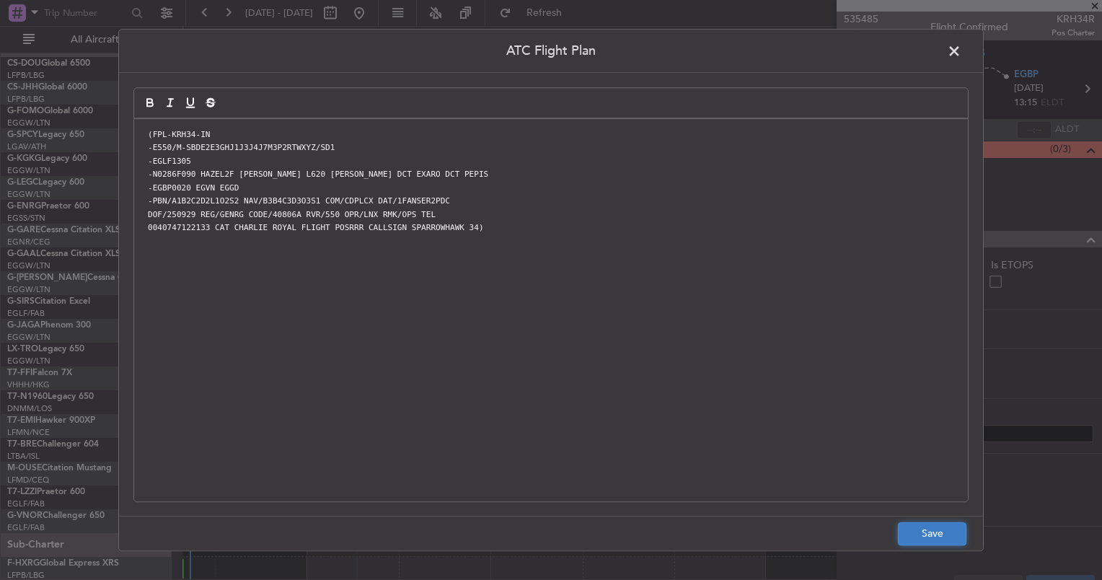
click at [923, 534] on button "Save" at bounding box center [932, 533] width 69 height 23
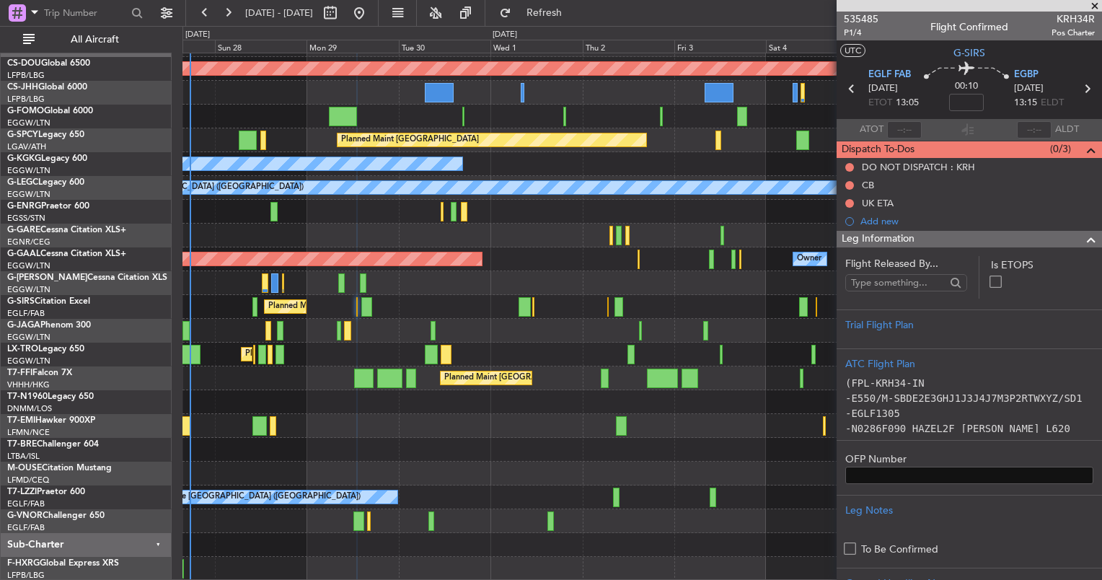
click at [1030, 231] on div "Leg Information" at bounding box center [969, 239] width 265 height 17
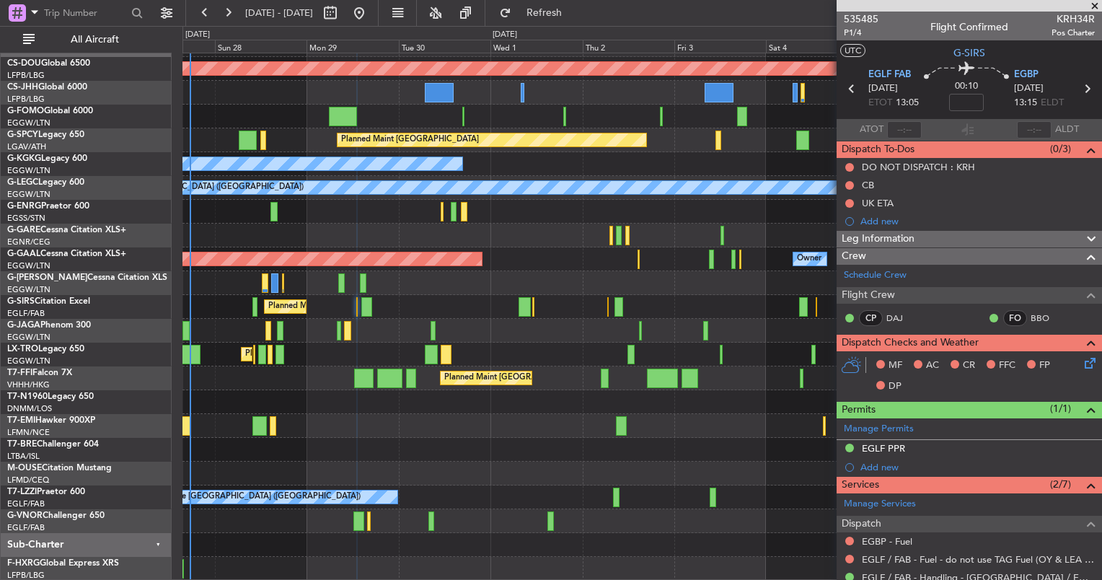
scroll to position [169, 0]
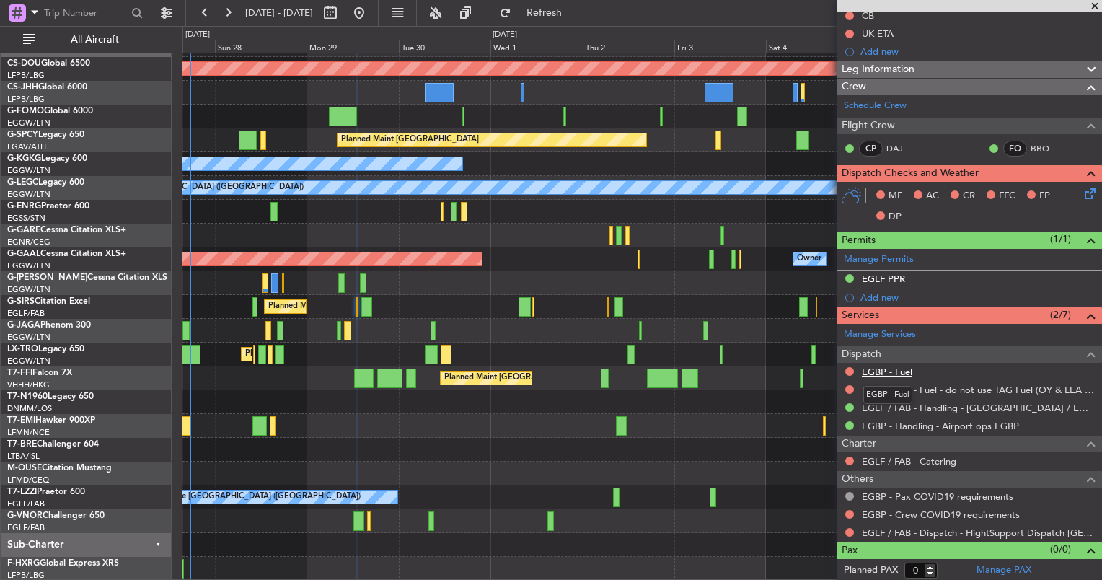
click at [886, 373] on link "EGBP - Fuel" at bounding box center [887, 372] width 50 height 12
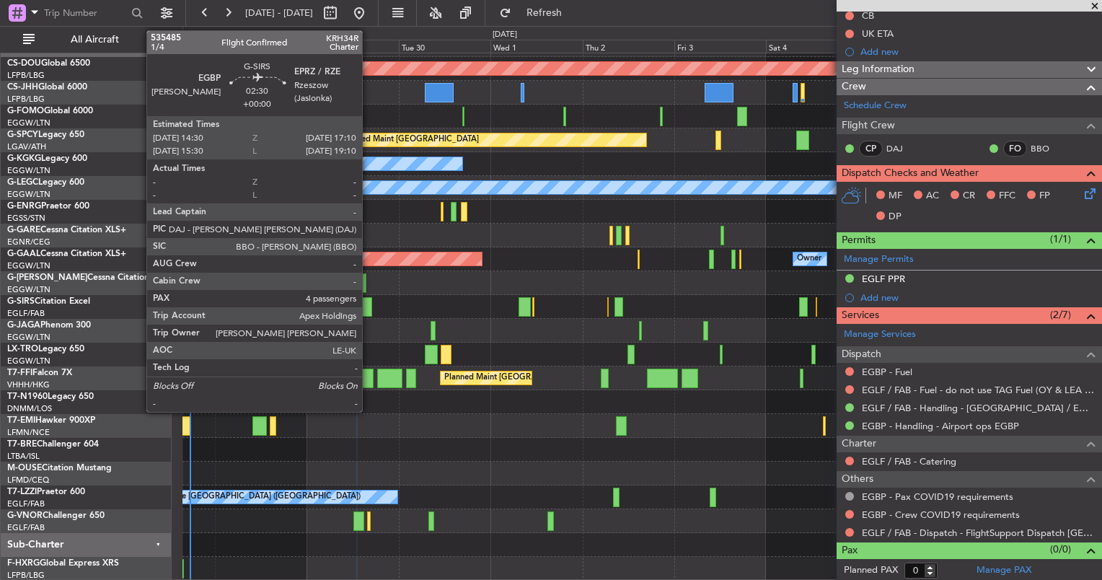
click at [372, 302] on div "Planned Maint [GEOGRAPHIC_DATA] ([GEOGRAPHIC_DATA])" at bounding box center [641, 307] width 919 height 24
click at [369, 303] on div at bounding box center [366, 306] width 11 height 19
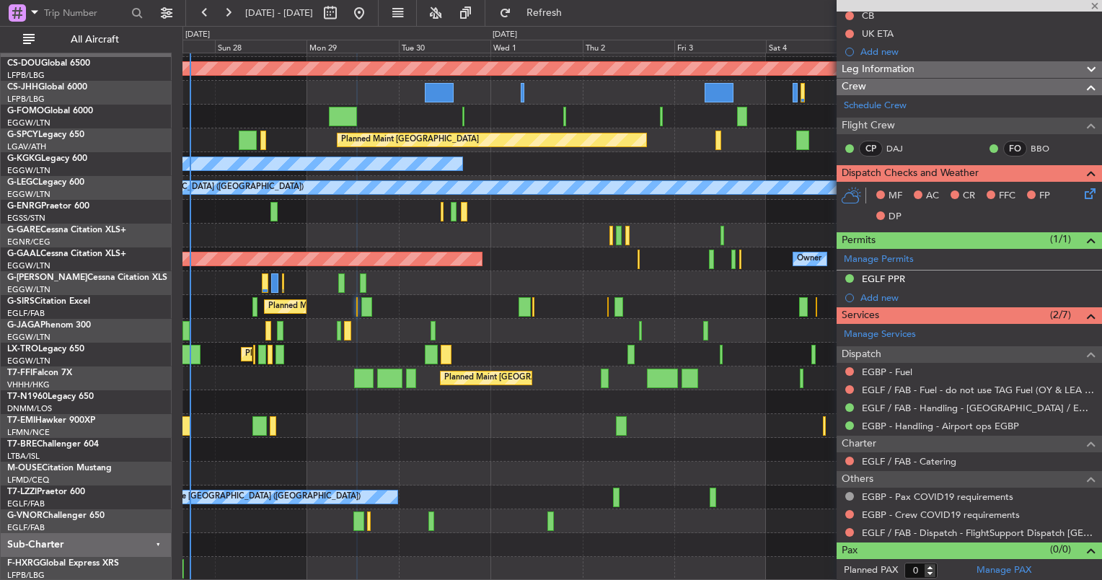
type input "4"
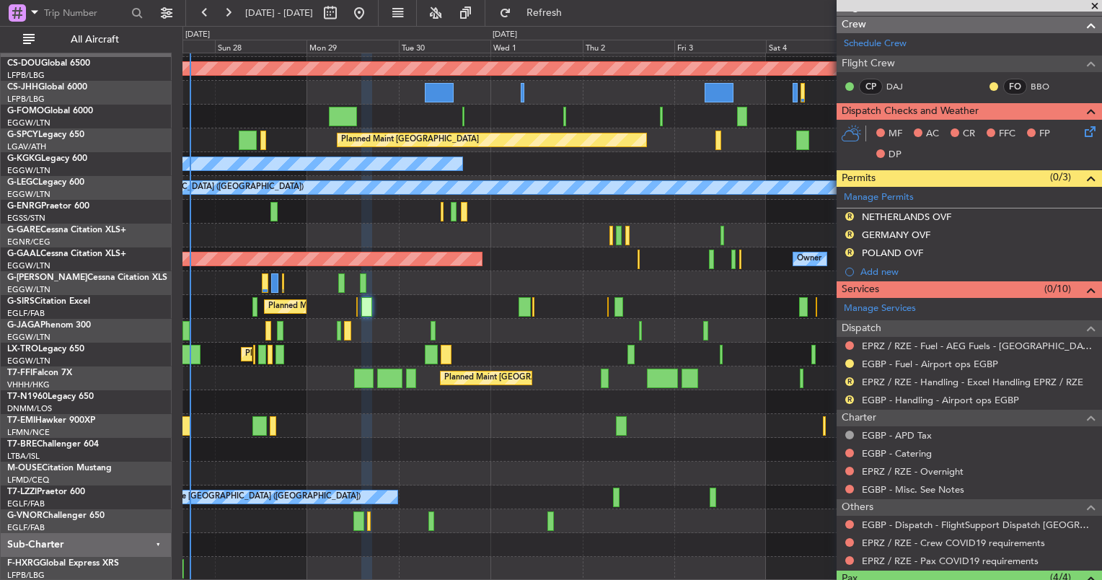
scroll to position [213, 0]
click at [848, 255] on mat-tooltip-component "Review" at bounding box center [850, 274] width 52 height 38
click at [851, 245] on div "R POLAND OVF" at bounding box center [969, 254] width 265 height 18
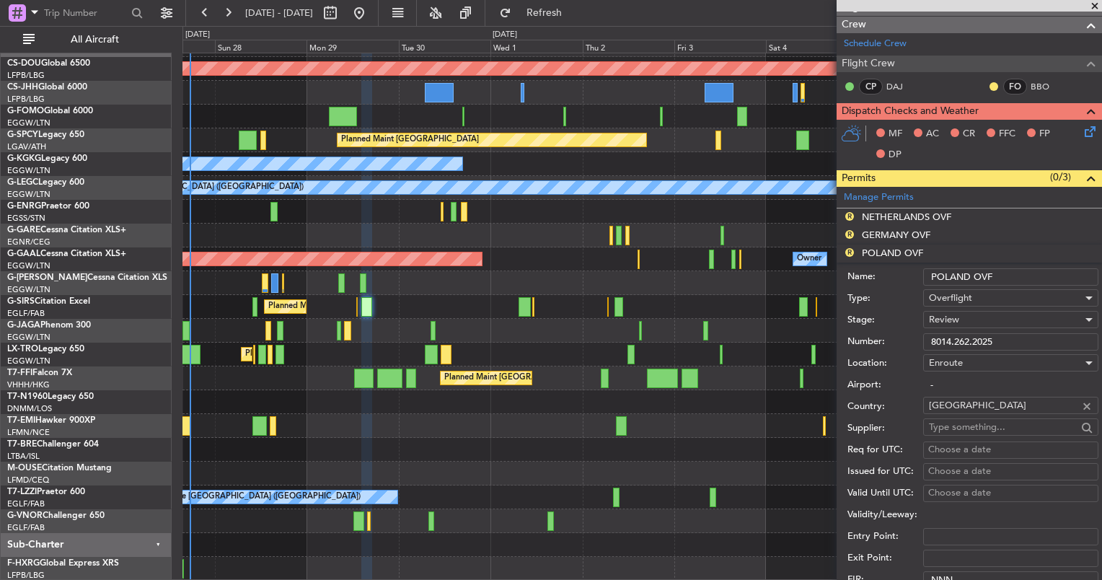
click at [850, 254] on li "R POLAND OVF Name: [GEOGRAPHIC_DATA] OVF Type: Overflight Stage: Review Number:…" at bounding box center [969, 469] width 265 height 449
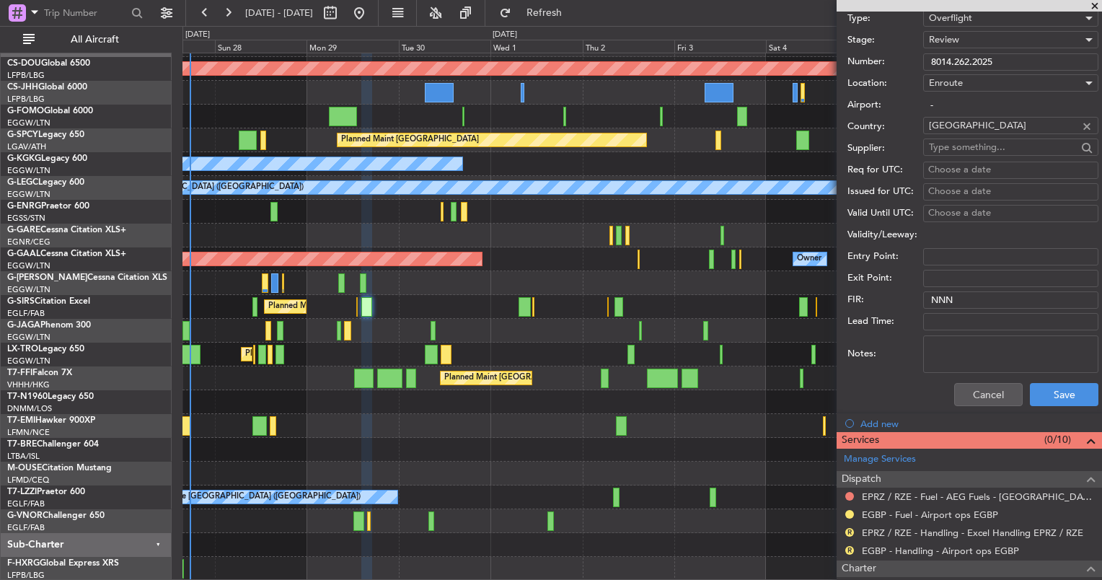
scroll to position [493, 0]
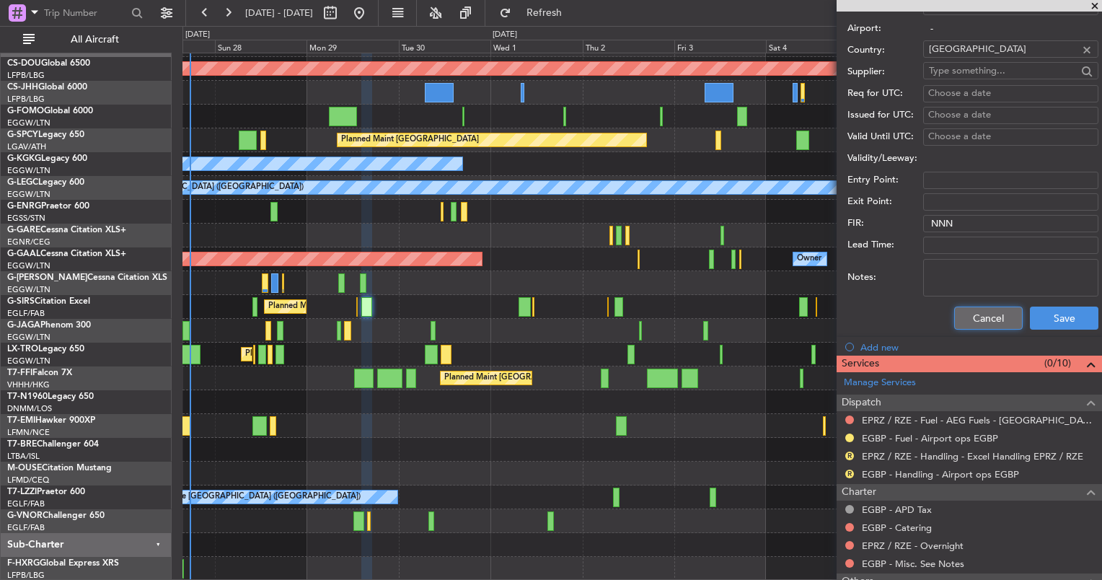
click at [961, 307] on button "Cancel" at bounding box center [988, 318] width 69 height 23
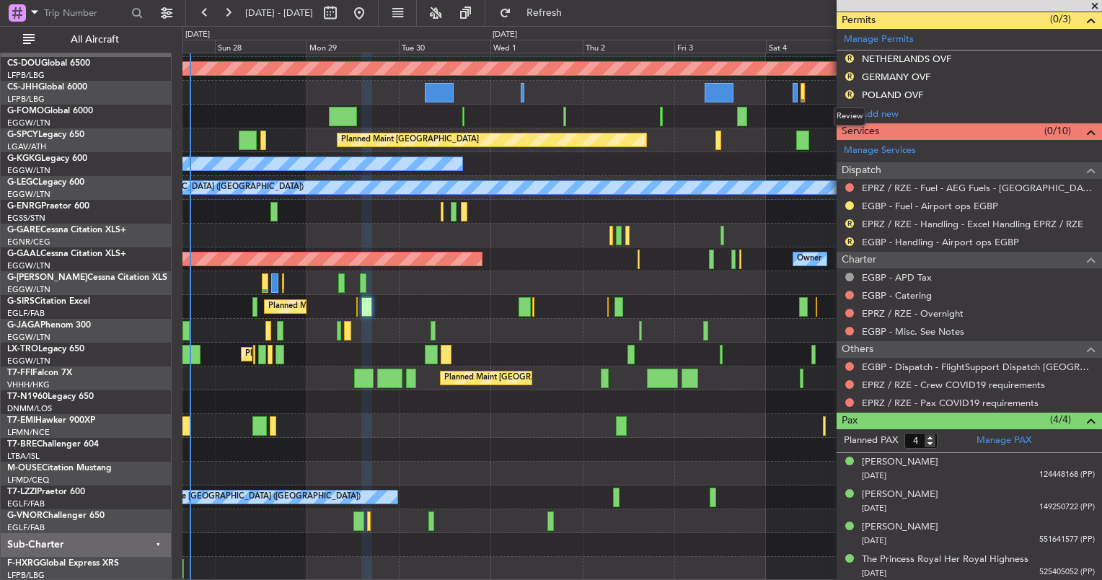
click at [851, 97] on mat-tooltip-component "Review" at bounding box center [850, 116] width 52 height 38
click at [849, 94] on button "R" at bounding box center [849, 94] width 9 height 9
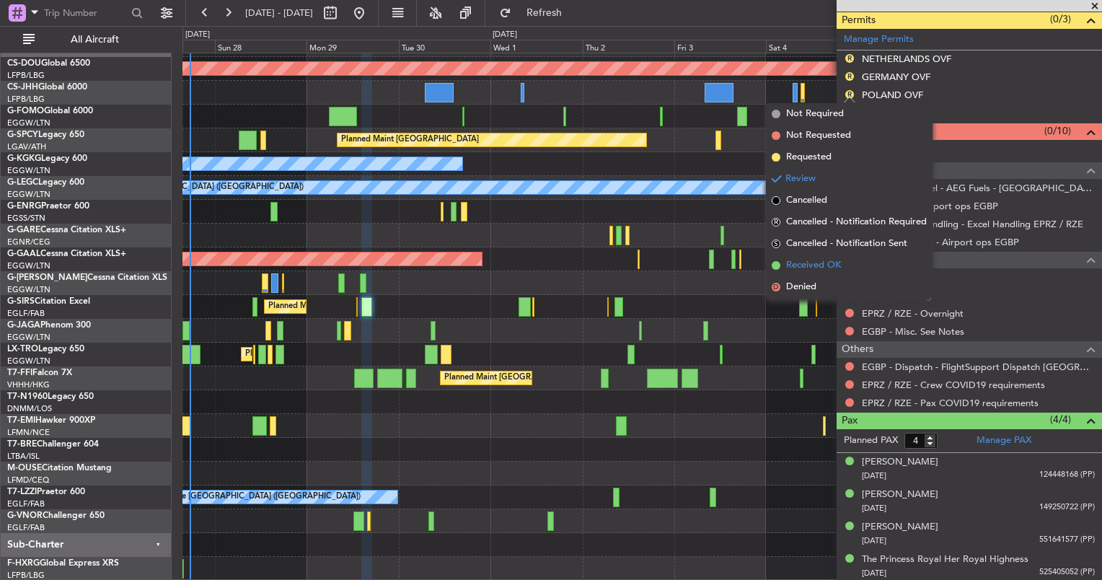
click at [816, 263] on span "Received OK" at bounding box center [813, 265] width 55 height 14
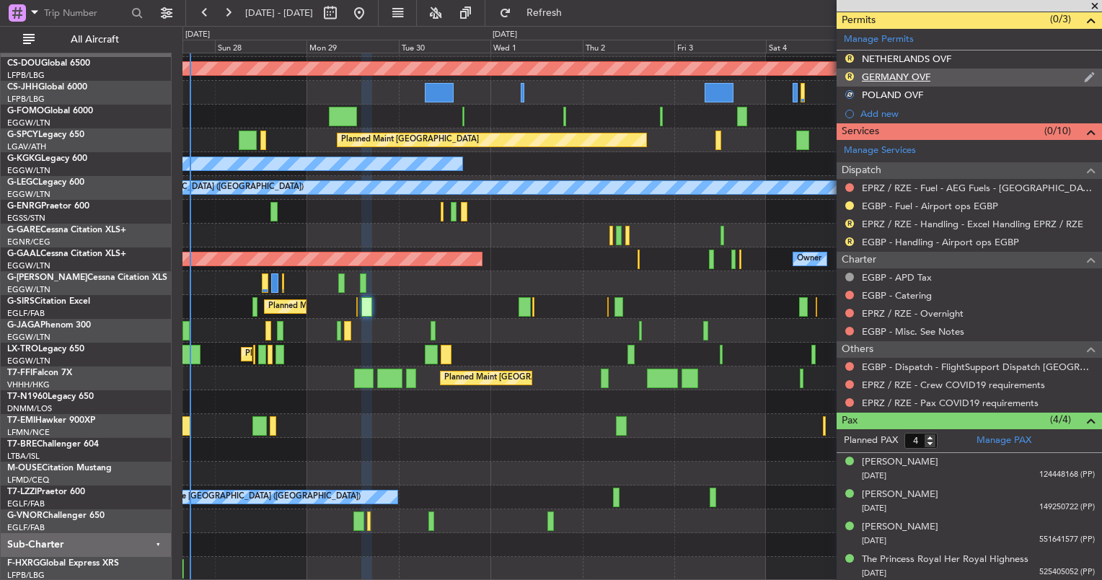
click at [853, 78] on div "R" at bounding box center [850, 77] width 12 height 12
click at [848, 78] on button "R" at bounding box center [849, 76] width 9 height 9
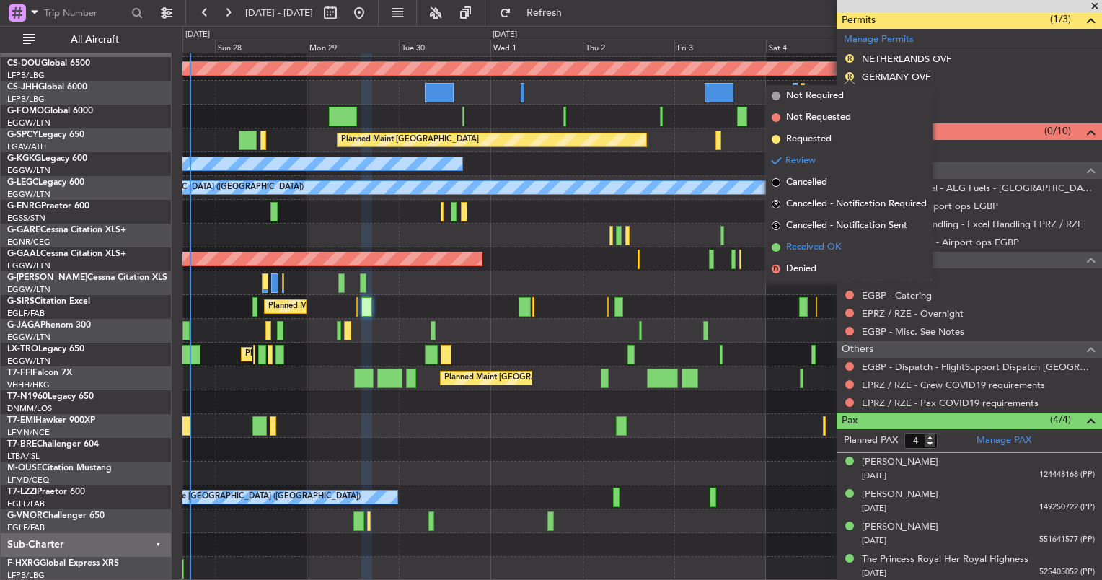
click at [819, 245] on span "Received OK" at bounding box center [813, 247] width 55 height 14
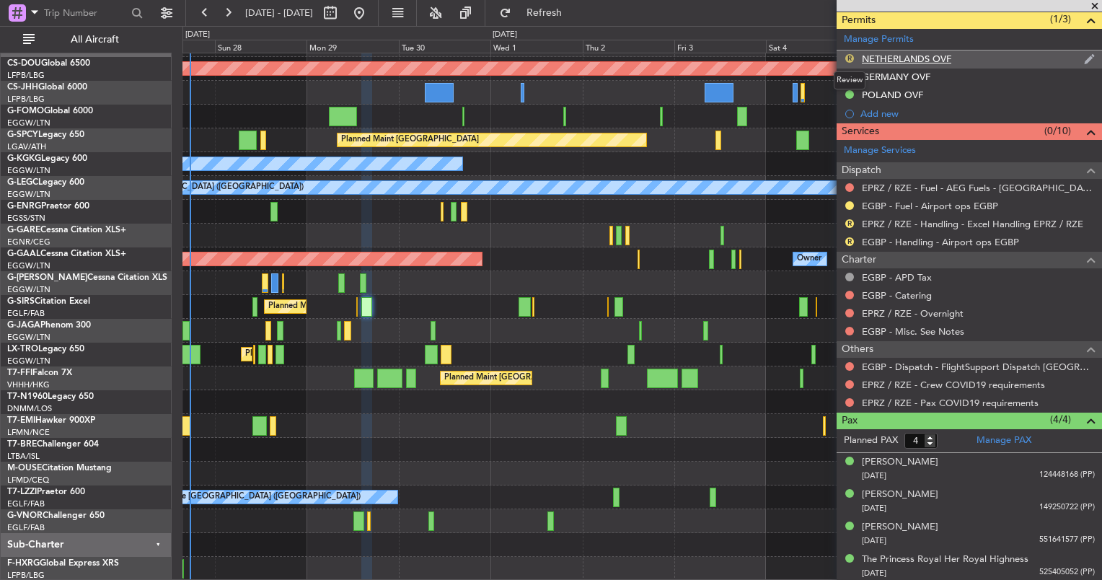
click at [851, 56] on button "R" at bounding box center [849, 58] width 9 height 9
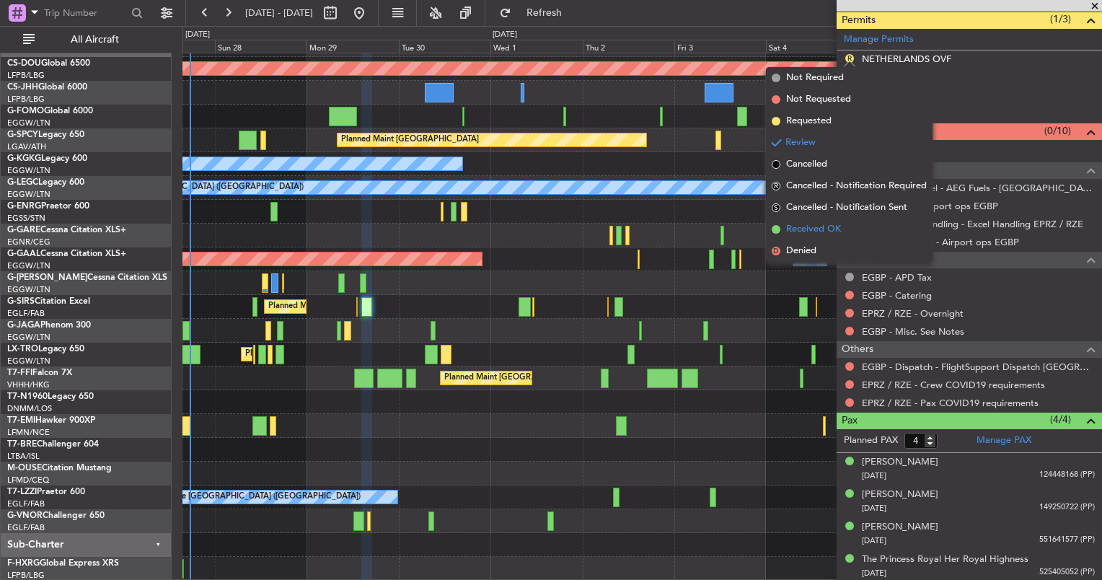
click at [838, 238] on li "Received OK" at bounding box center [849, 230] width 167 height 22
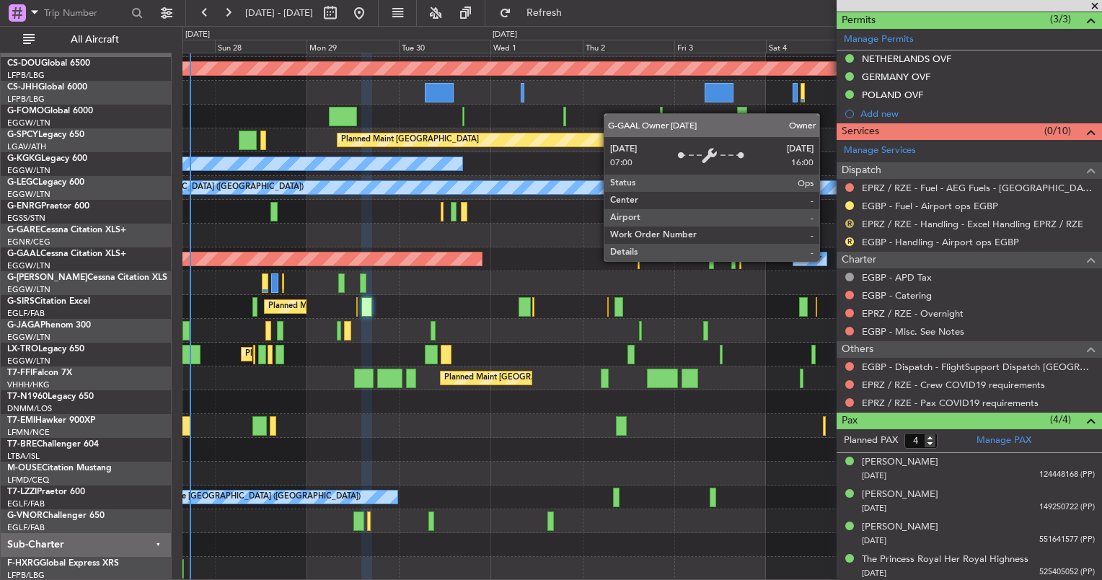
click at [849, 222] on button "R" at bounding box center [849, 223] width 9 height 9
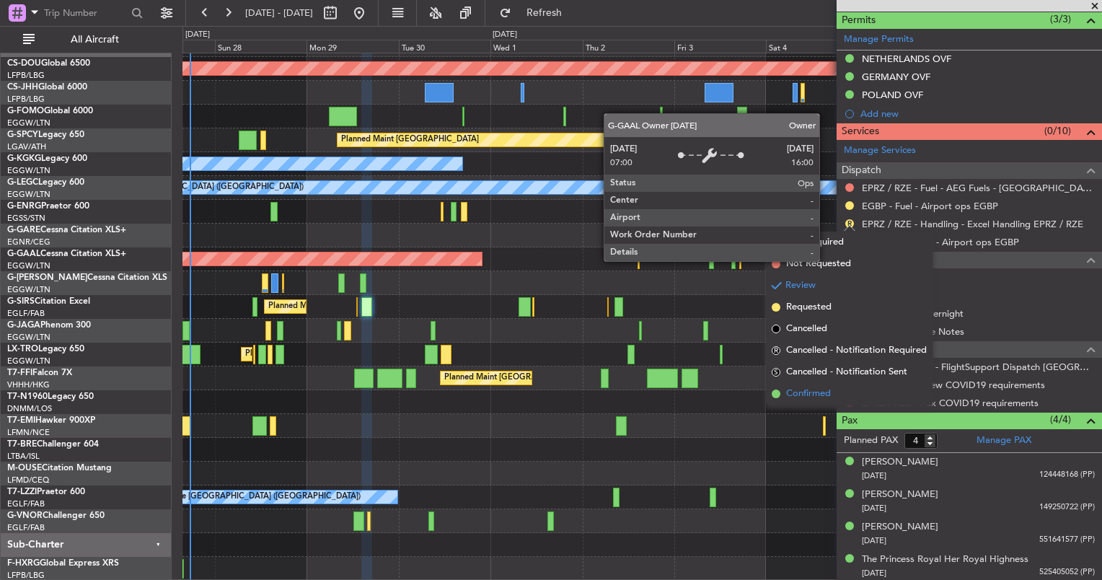
click at [825, 395] on span "Confirmed" at bounding box center [808, 394] width 45 height 14
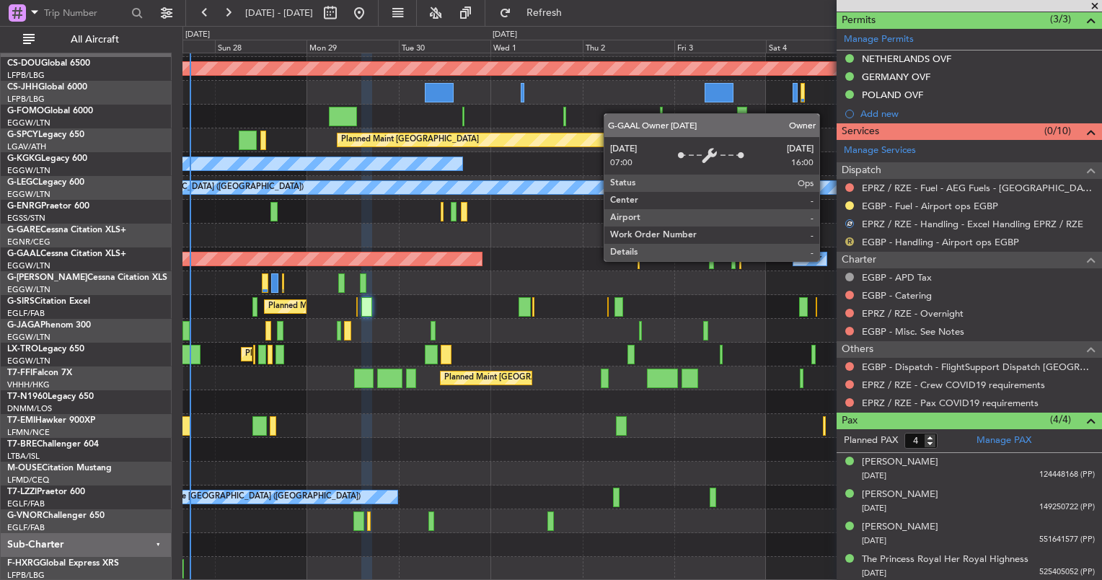
click at [849, 239] on button "R" at bounding box center [849, 241] width 9 height 9
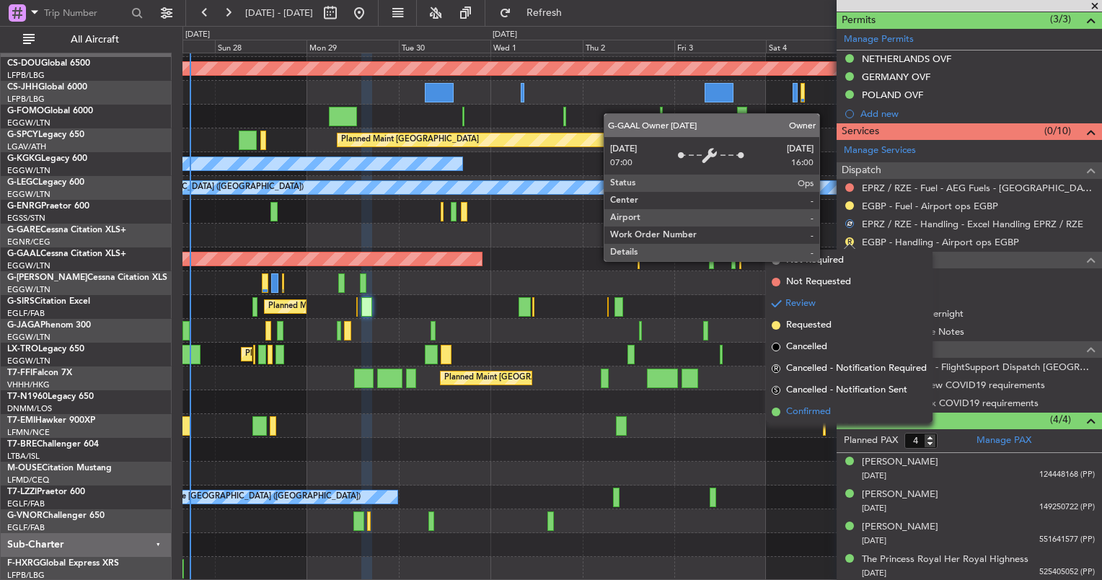
click at [809, 415] on span "Confirmed" at bounding box center [808, 412] width 45 height 14
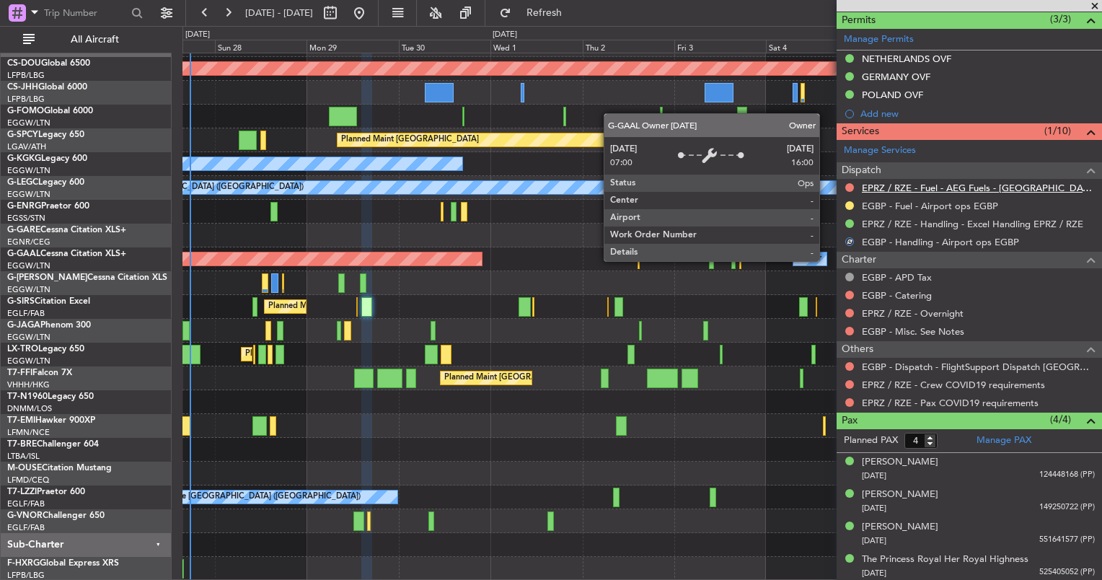
click at [879, 185] on link "EPRZ / RZE - Fuel - AEG Fuels - [GEOGRAPHIC_DATA] EPRZ / [GEOGRAPHIC_DATA]" at bounding box center [978, 188] width 233 height 12
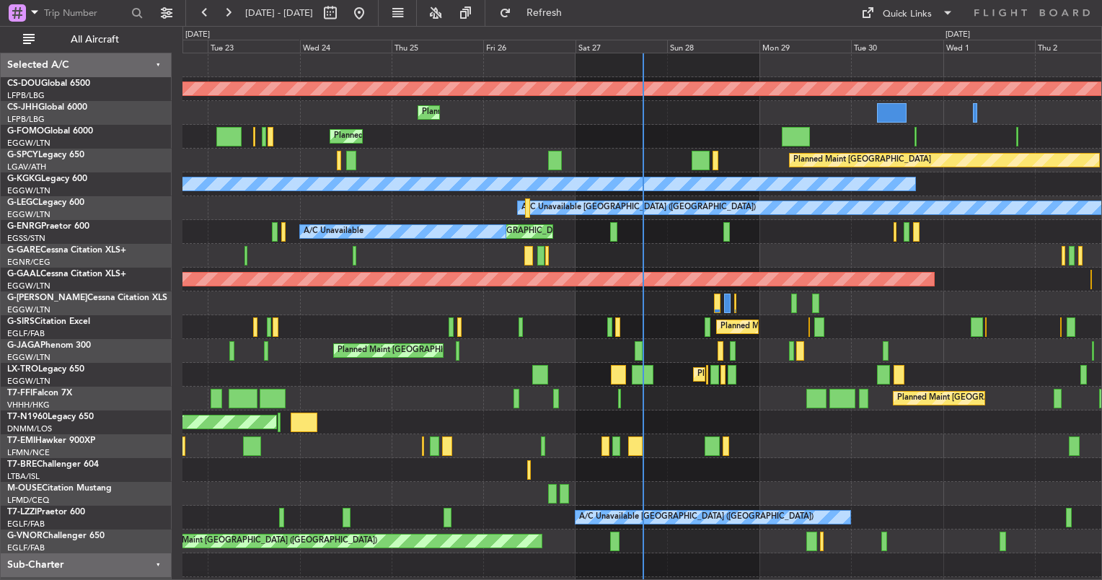
click at [645, 356] on div "Planned Maint [GEOGRAPHIC_DATA] ([GEOGRAPHIC_DATA])" at bounding box center [641, 351] width 919 height 24
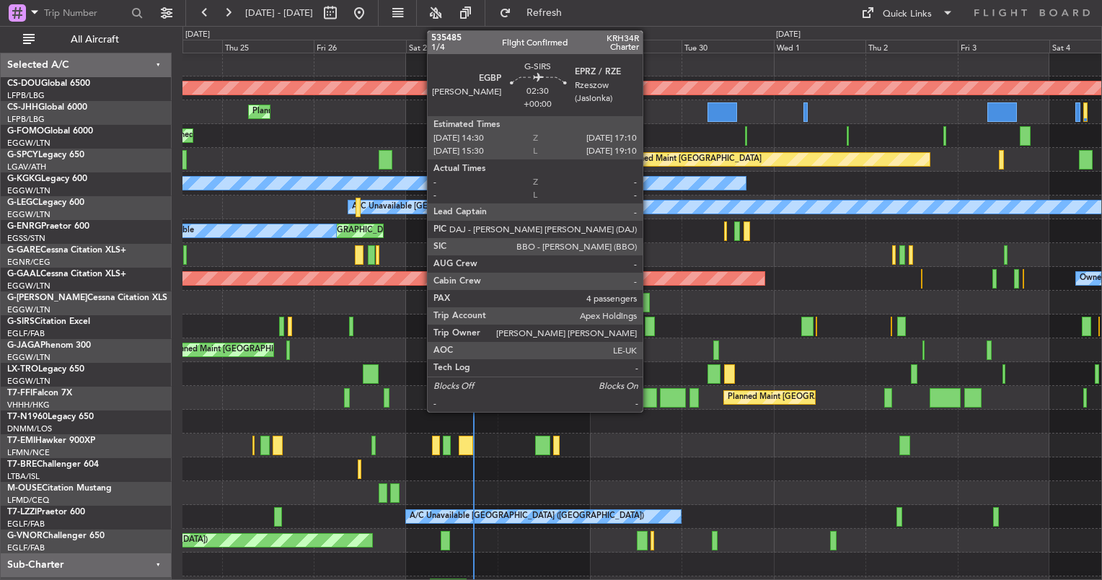
click at [649, 323] on div at bounding box center [650, 326] width 11 height 19
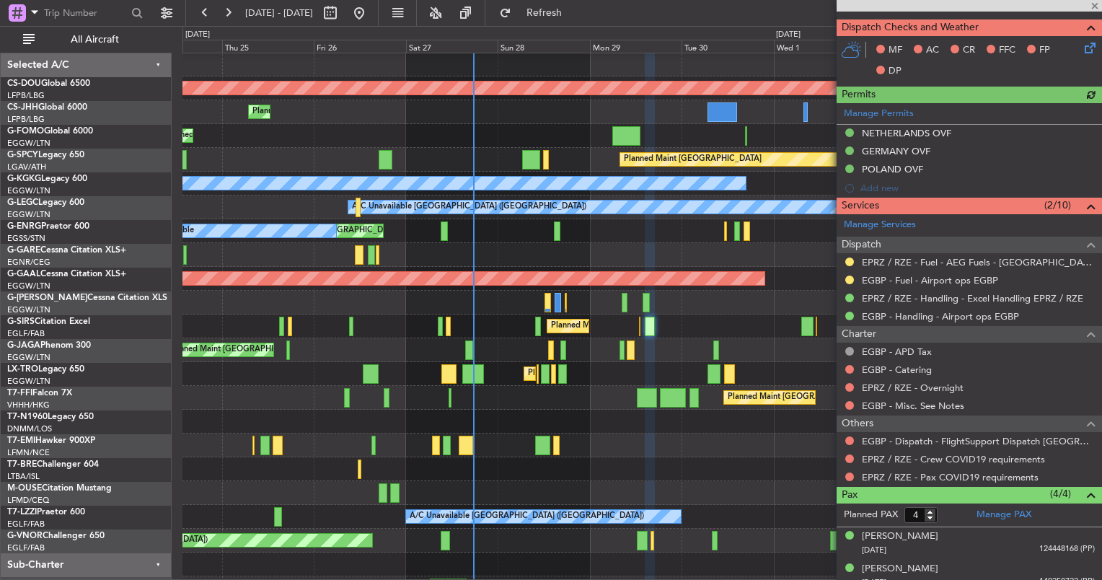
scroll to position [352, 0]
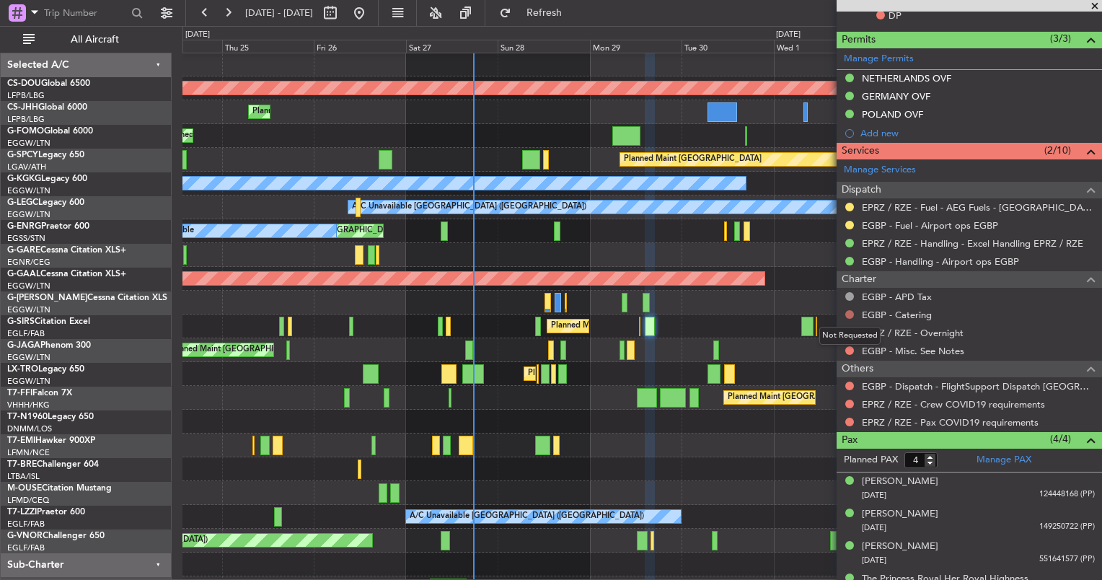
click at [850, 312] on button at bounding box center [849, 314] width 9 height 9
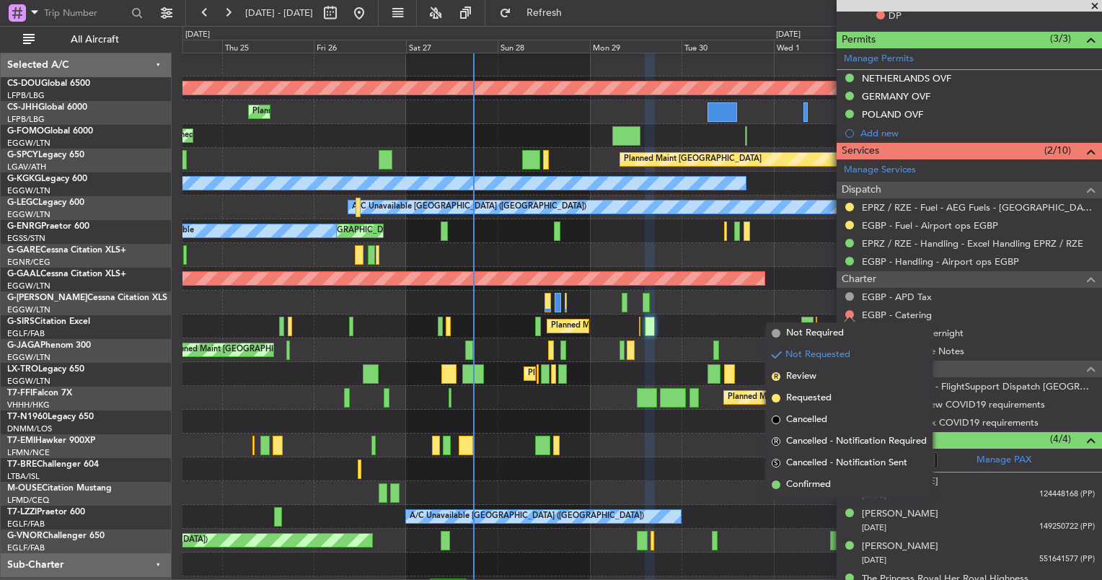
click at [640, 326] on div "Planned Maint [GEOGRAPHIC_DATA] ([GEOGRAPHIC_DATA])" at bounding box center [641, 326] width 919 height 24
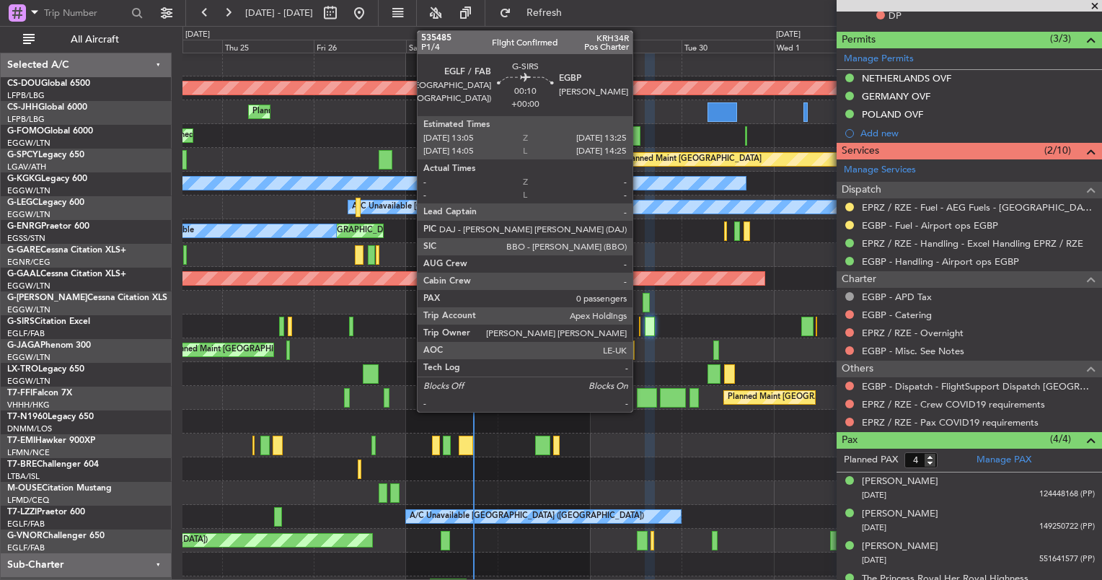
click at [640, 327] on div "Planned Maint [GEOGRAPHIC_DATA] ([GEOGRAPHIC_DATA])" at bounding box center [641, 326] width 919 height 24
click at [640, 326] on div at bounding box center [639, 326] width 1 height 19
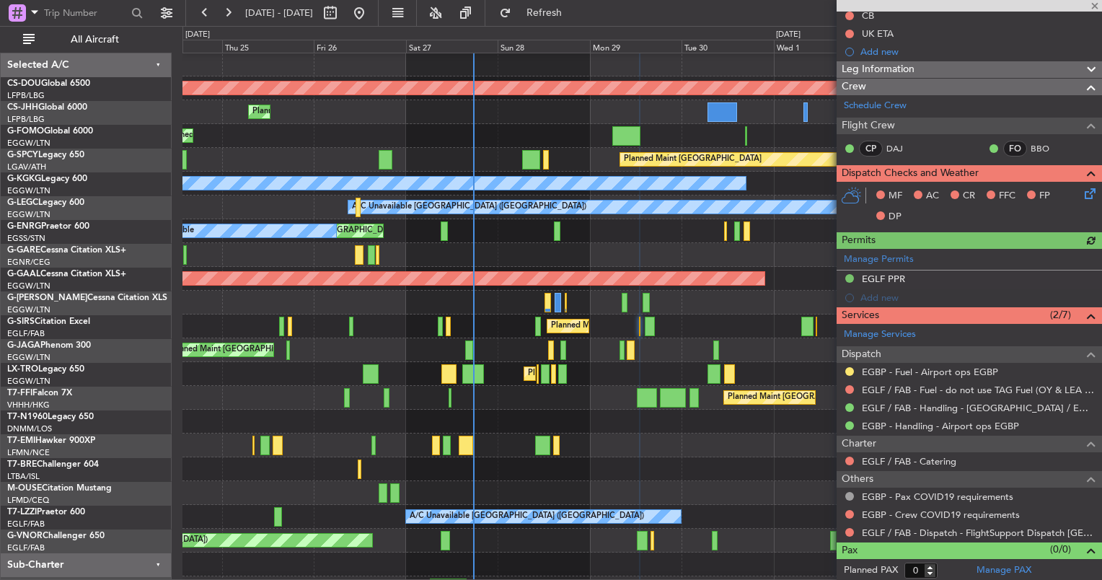
scroll to position [169, 0]
click at [850, 459] on button at bounding box center [849, 461] width 9 height 9
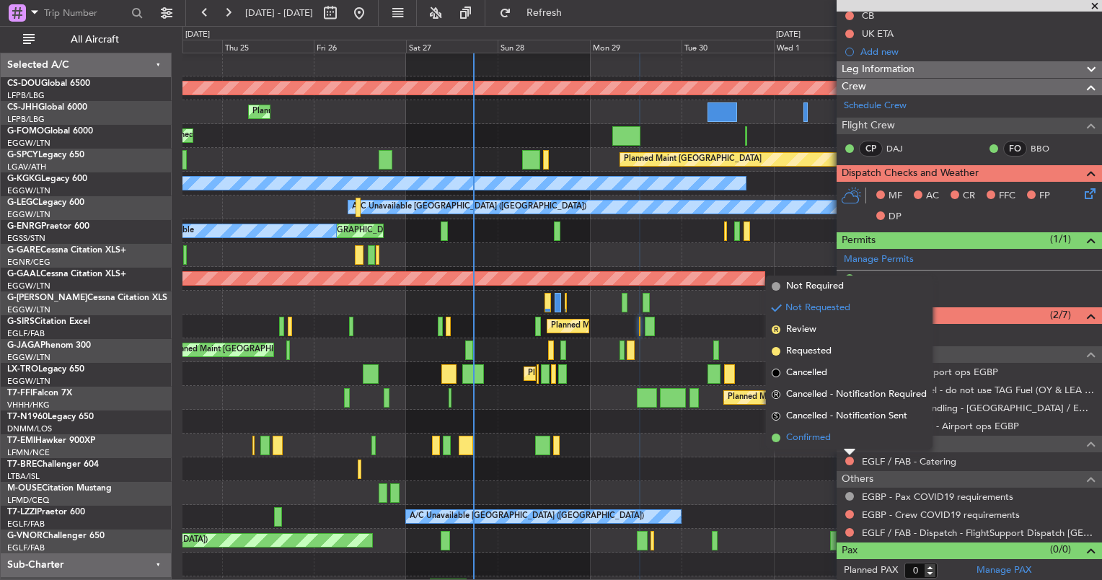
click at [814, 438] on span "Confirmed" at bounding box center [808, 438] width 45 height 14
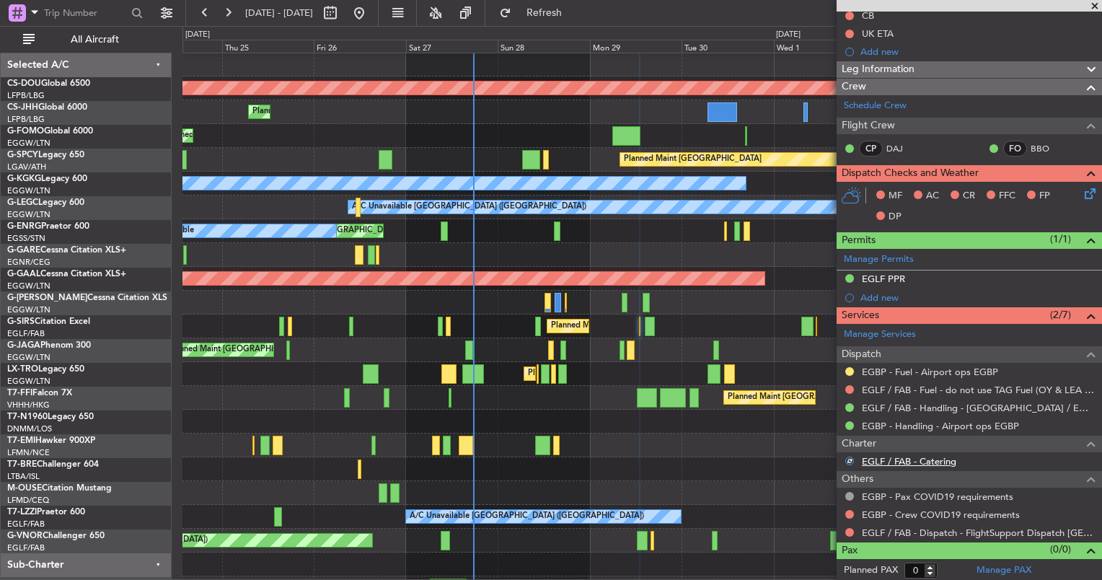
click at [907, 455] on link "EGLF / FAB - Catering" at bounding box center [909, 461] width 94 height 12
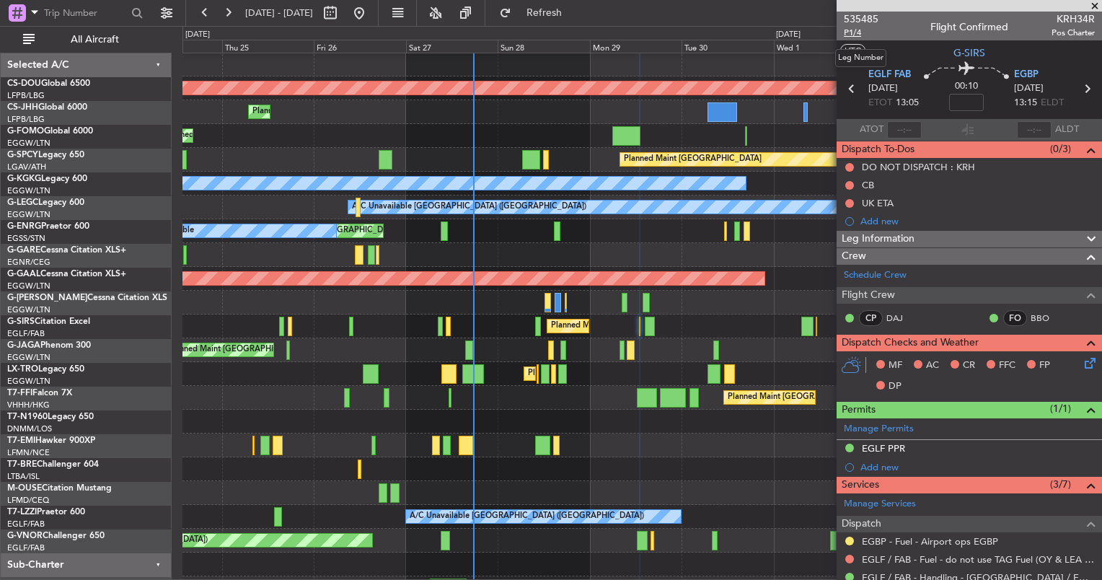
click at [863, 30] on span "P1/4" at bounding box center [861, 33] width 35 height 12
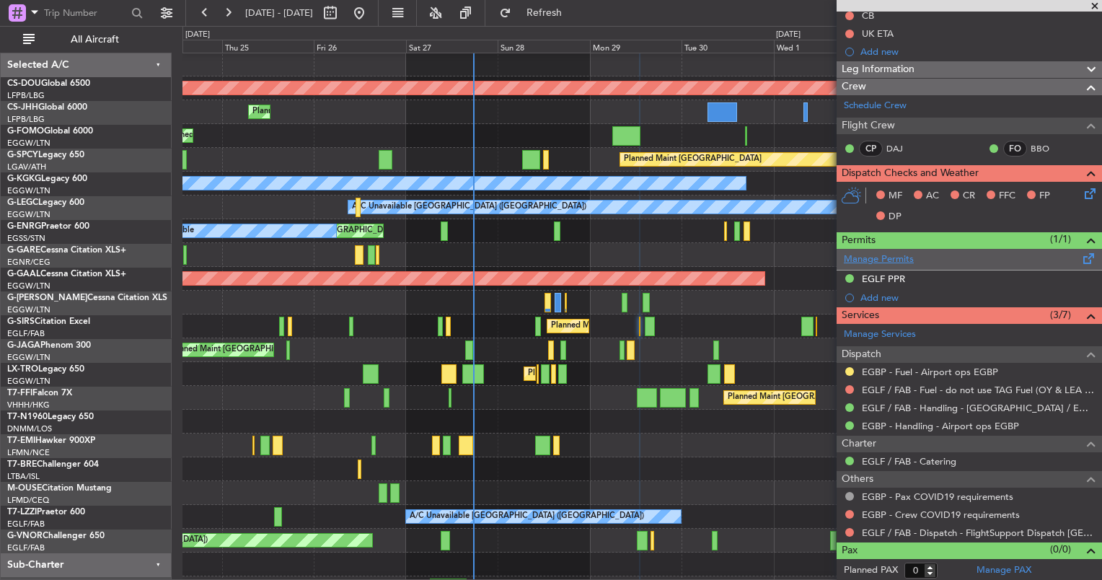
scroll to position [169, 0]
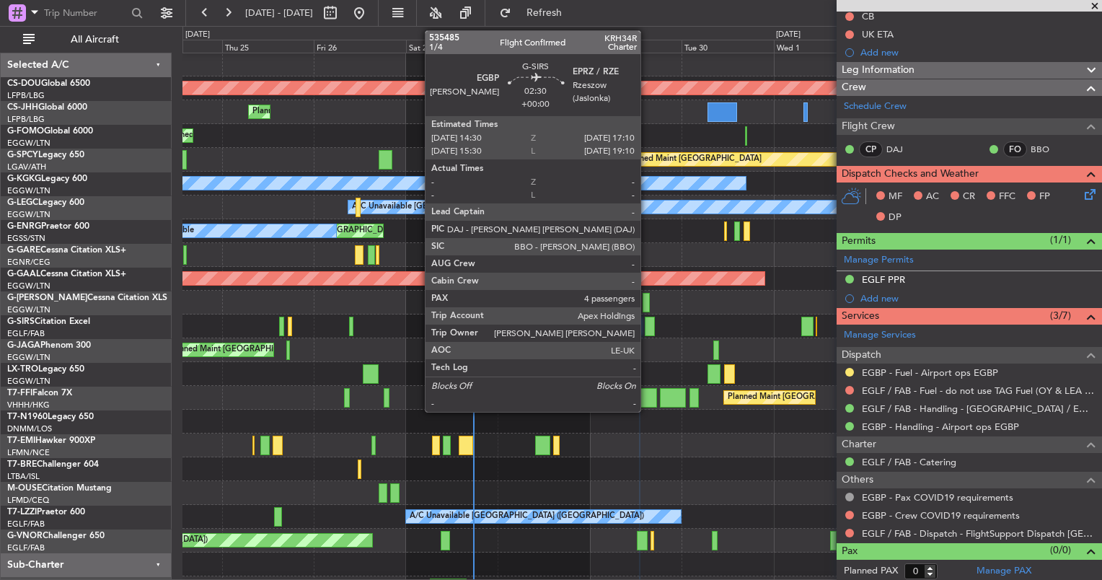
click at [647, 326] on div at bounding box center [650, 326] width 11 height 19
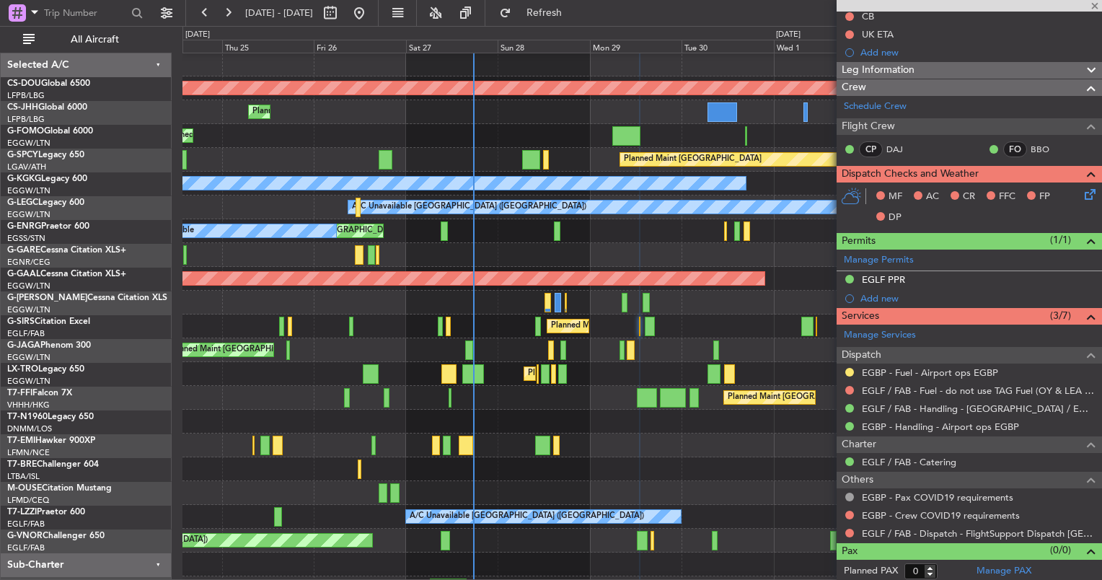
type input "4"
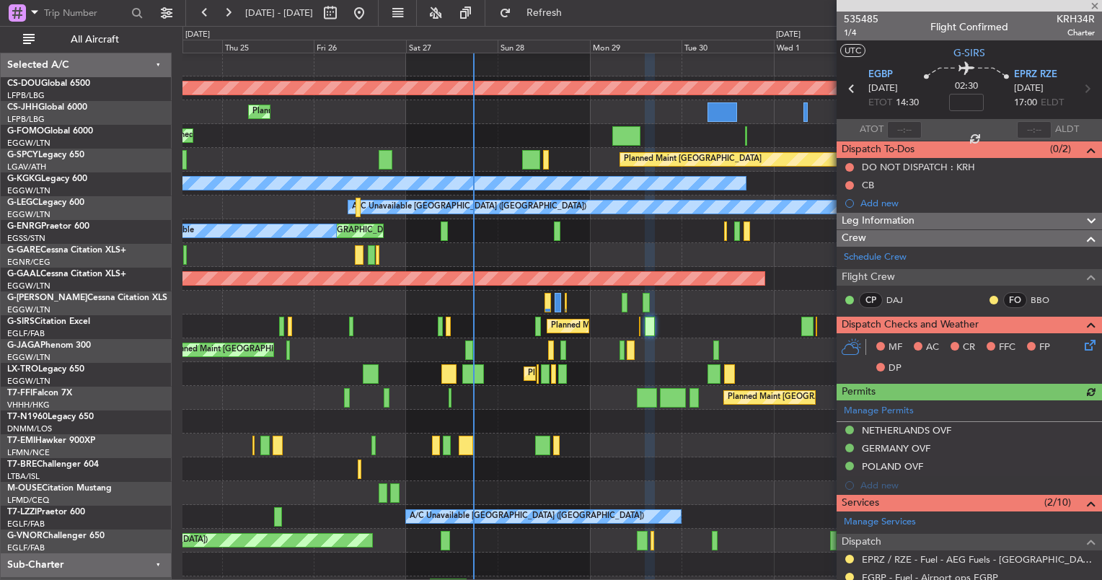
scroll to position [371, 0]
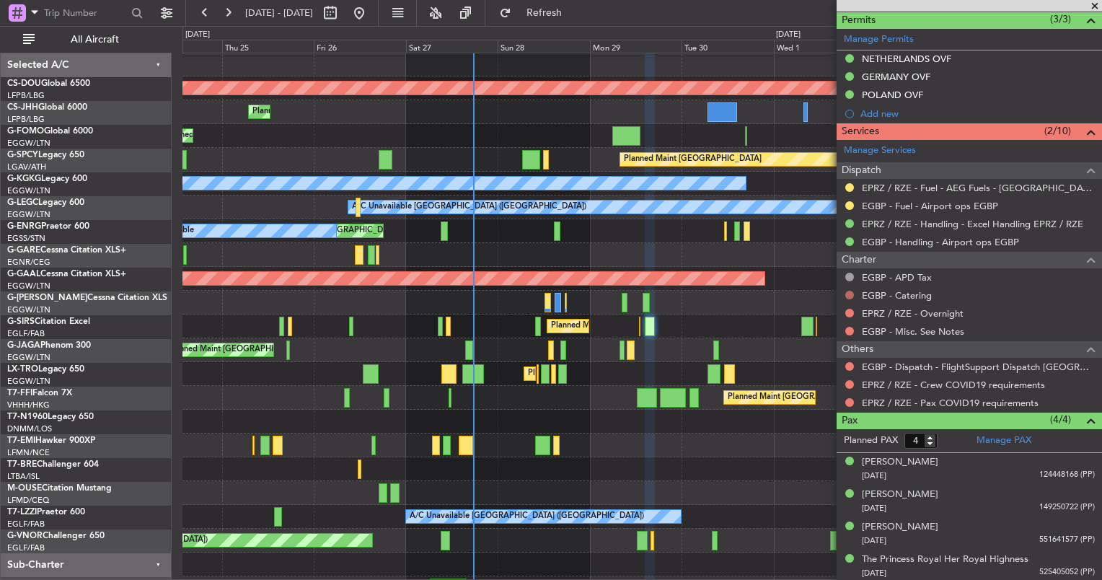
click at [851, 293] on button at bounding box center [849, 295] width 9 height 9
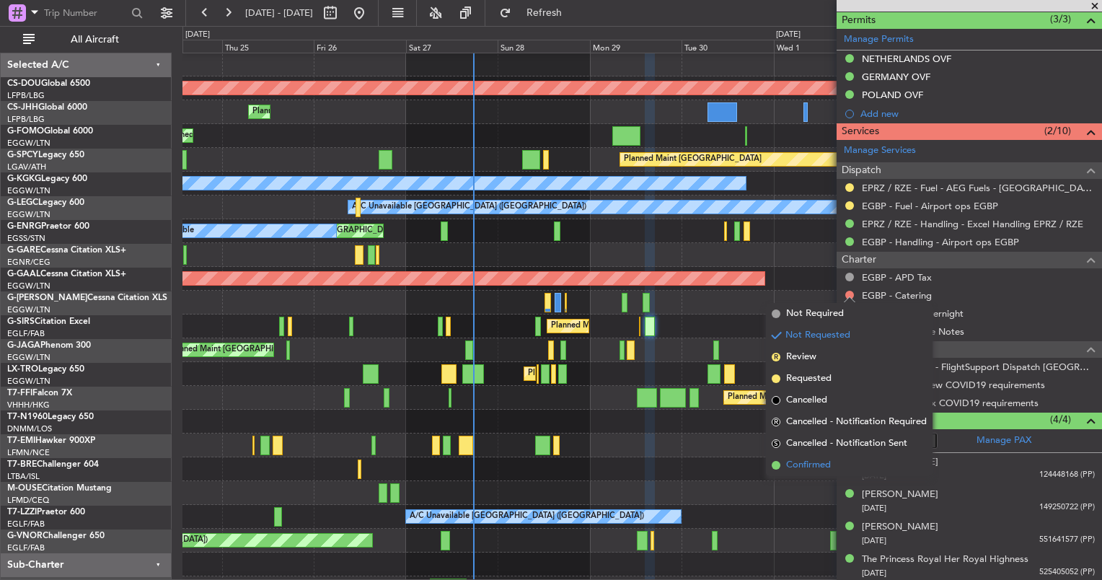
click at [803, 464] on span "Confirmed" at bounding box center [808, 465] width 45 height 14
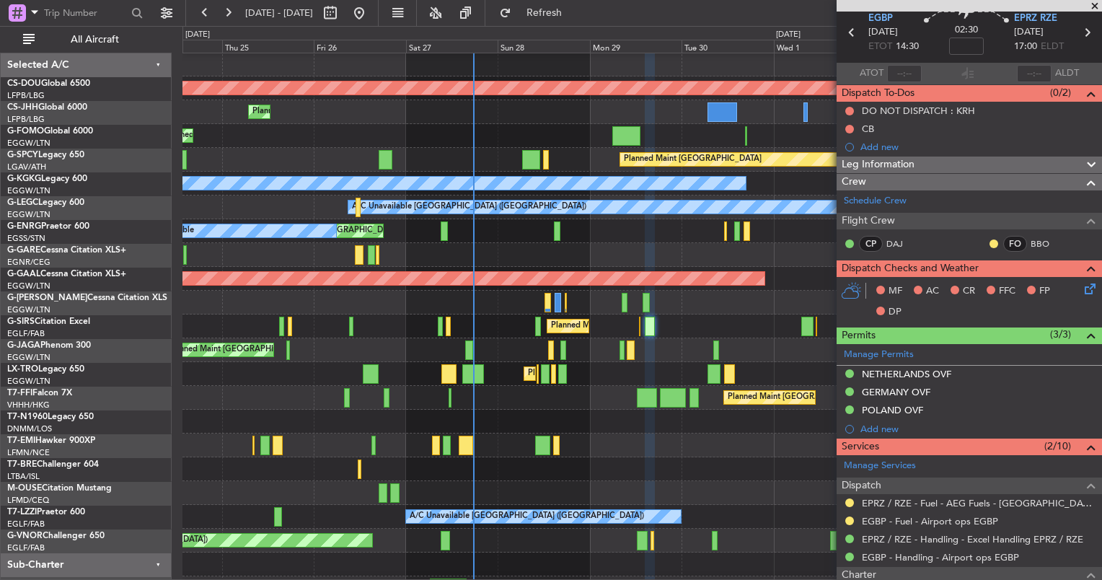
scroll to position [0, 0]
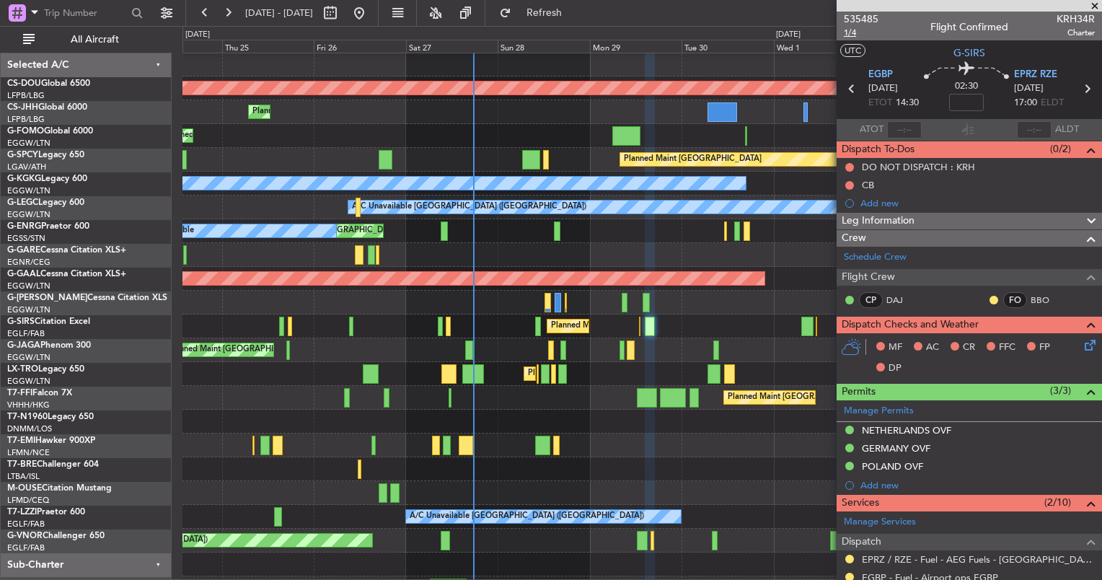
click at [850, 32] on span "1/4" at bounding box center [861, 33] width 35 height 12
click at [855, 34] on span "1/4" at bounding box center [861, 33] width 35 height 12
click at [537, 314] on div "Planned Maint [GEOGRAPHIC_DATA] ([GEOGRAPHIC_DATA])" at bounding box center [641, 326] width 919 height 24
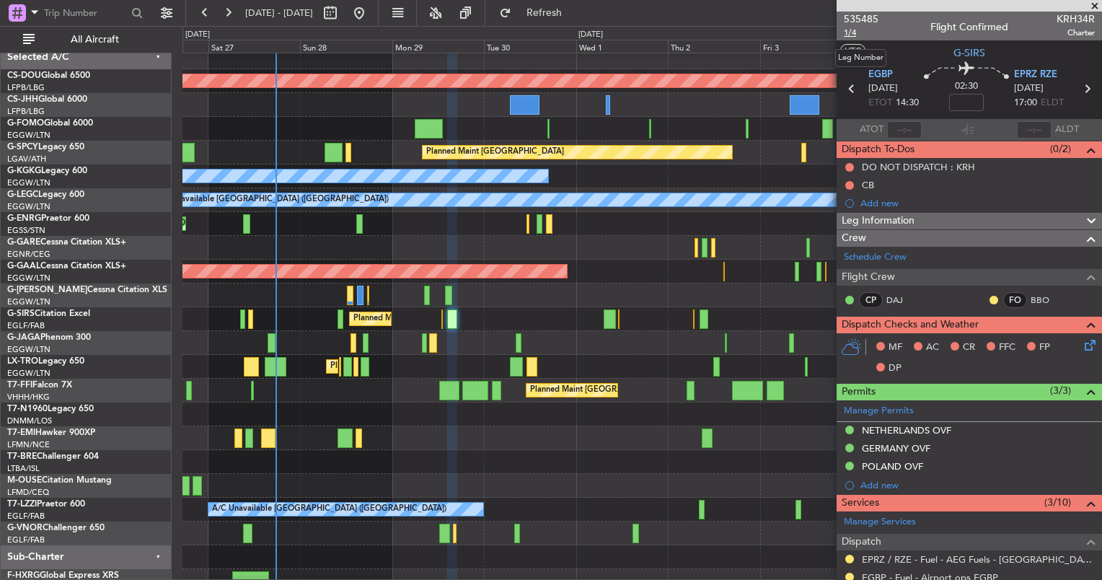
click at [851, 29] on span "1/4" at bounding box center [861, 33] width 35 height 12
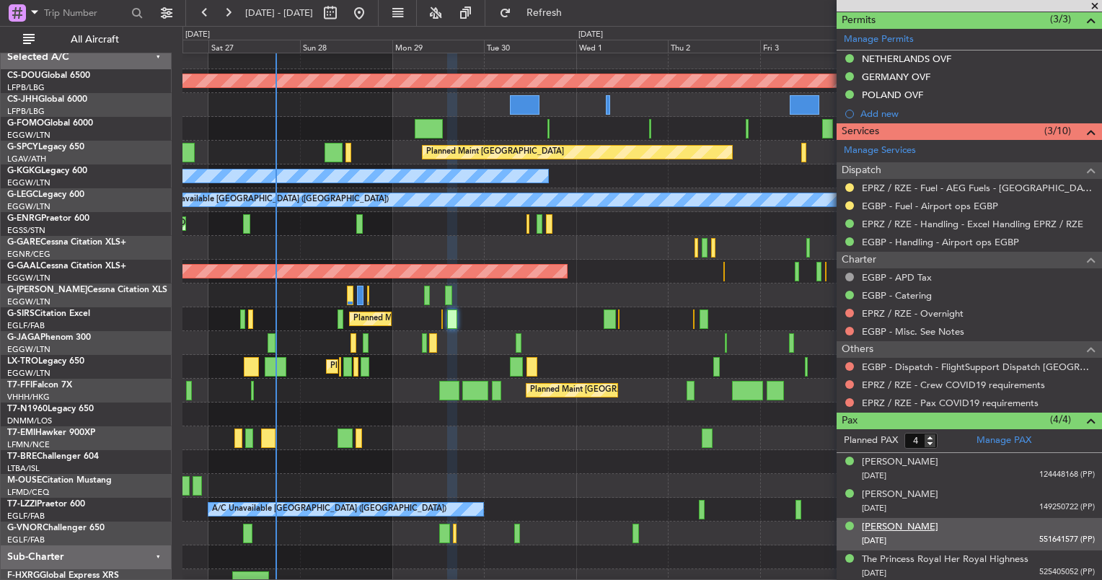
click at [880, 527] on div "[PERSON_NAME]" at bounding box center [900, 527] width 76 height 14
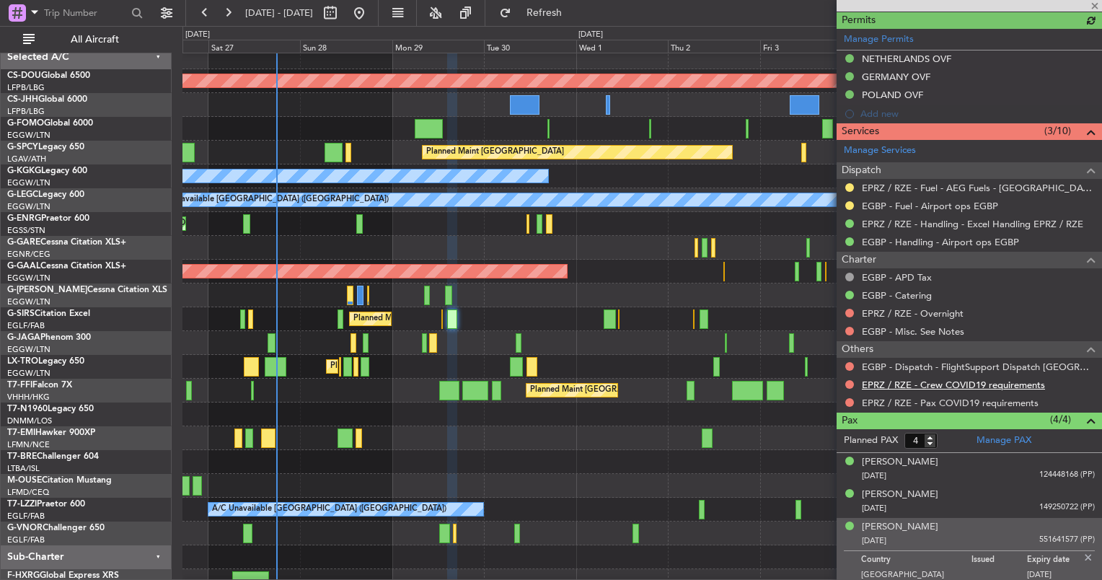
scroll to position [211, 0]
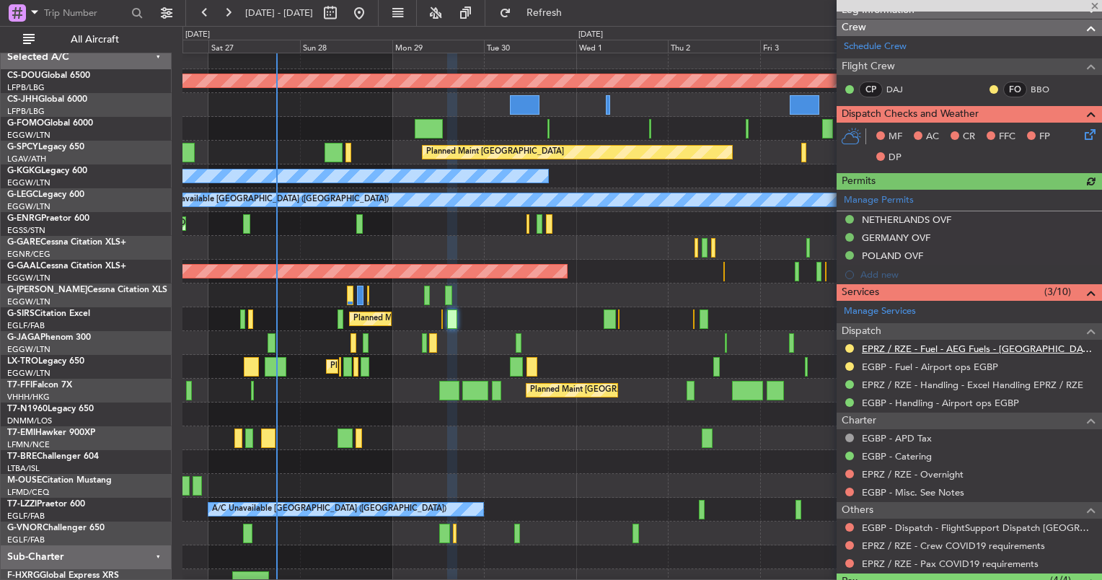
click at [897, 348] on link "EPRZ / RZE - Fuel - AEG Fuels - [GEOGRAPHIC_DATA] EPRZ / [GEOGRAPHIC_DATA]" at bounding box center [978, 349] width 233 height 12
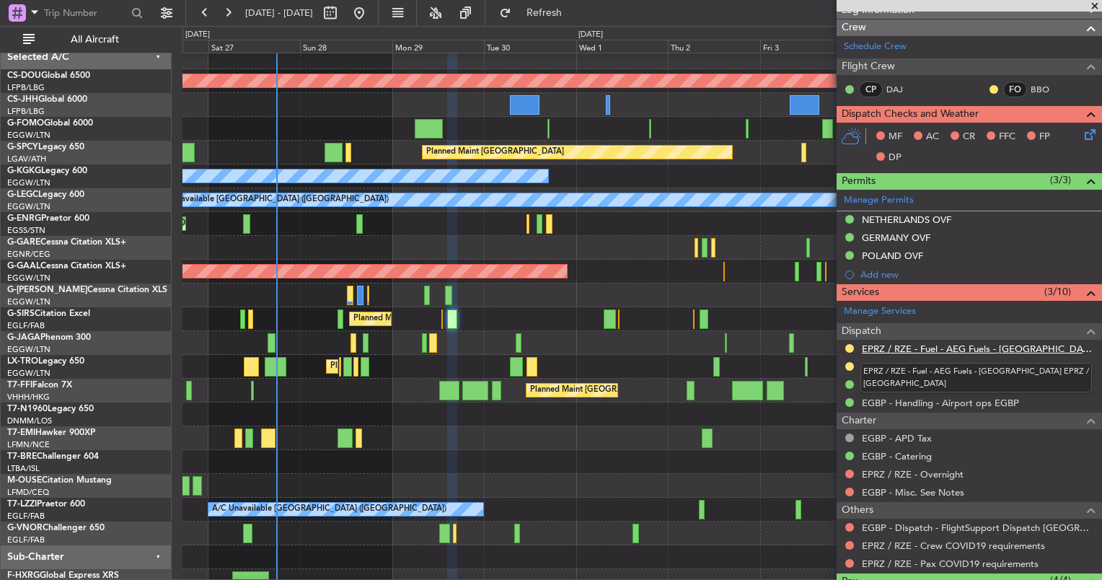
click at [914, 344] on link "EPRZ / RZE - Fuel - AEG Fuels - [GEOGRAPHIC_DATA] EPRZ / [GEOGRAPHIC_DATA]" at bounding box center [978, 349] width 233 height 12
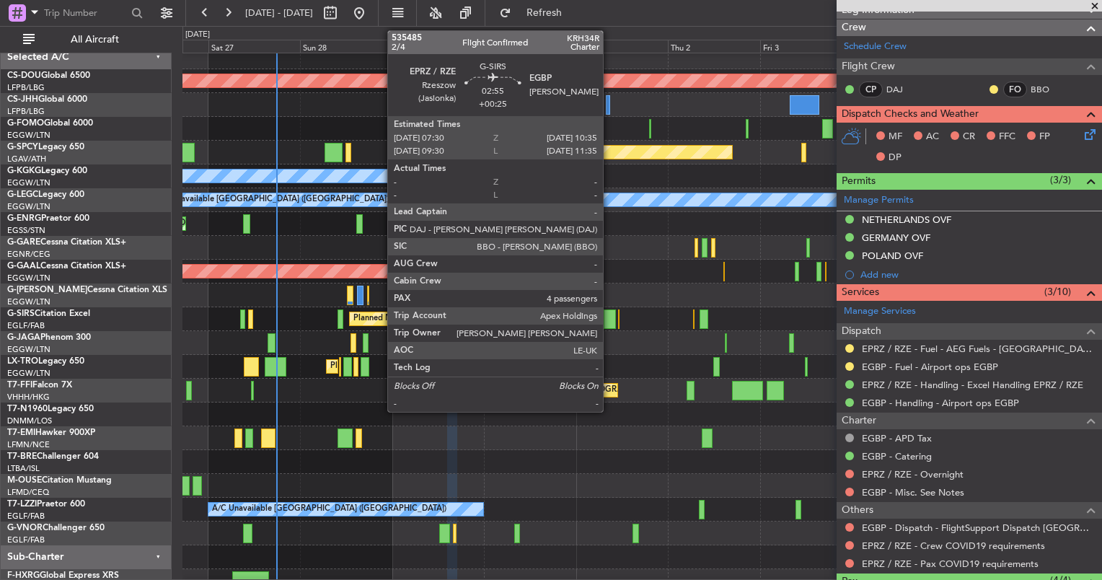
click at [609, 314] on div at bounding box center [610, 318] width 12 height 19
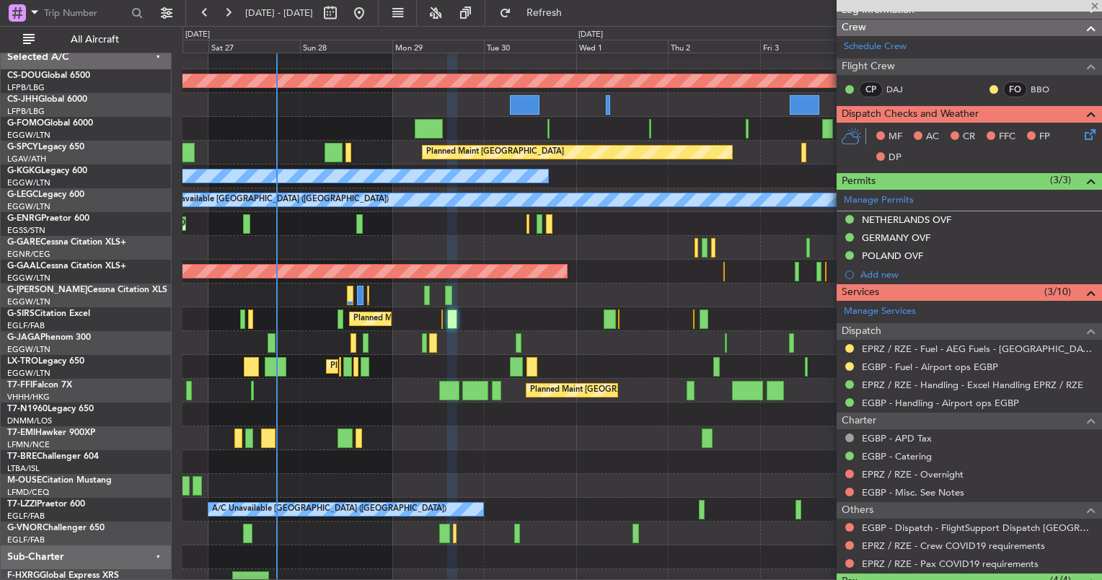
type input "+00:25"
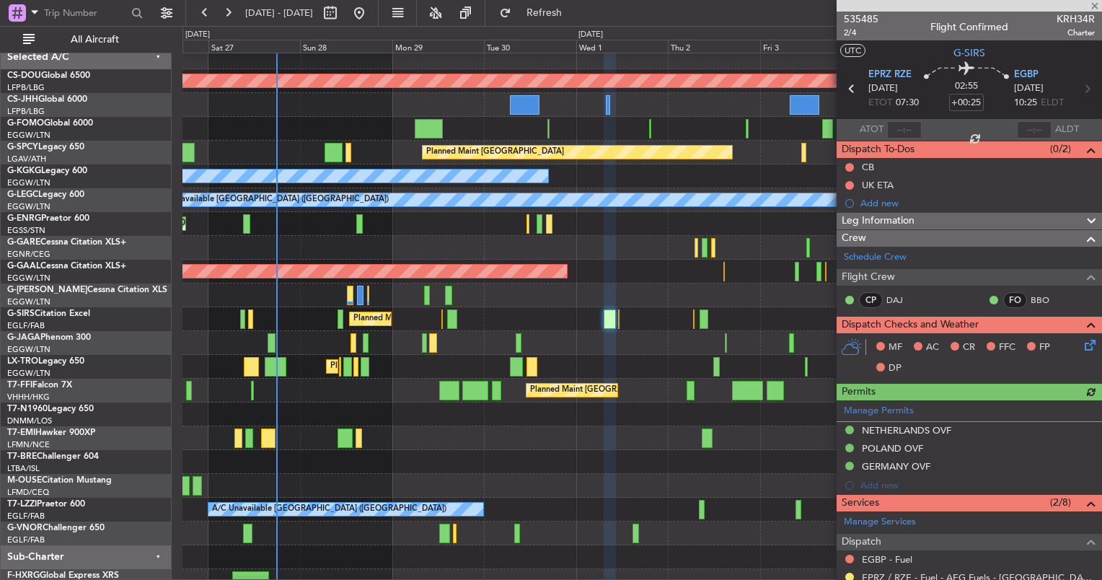
scroll to position [144, 0]
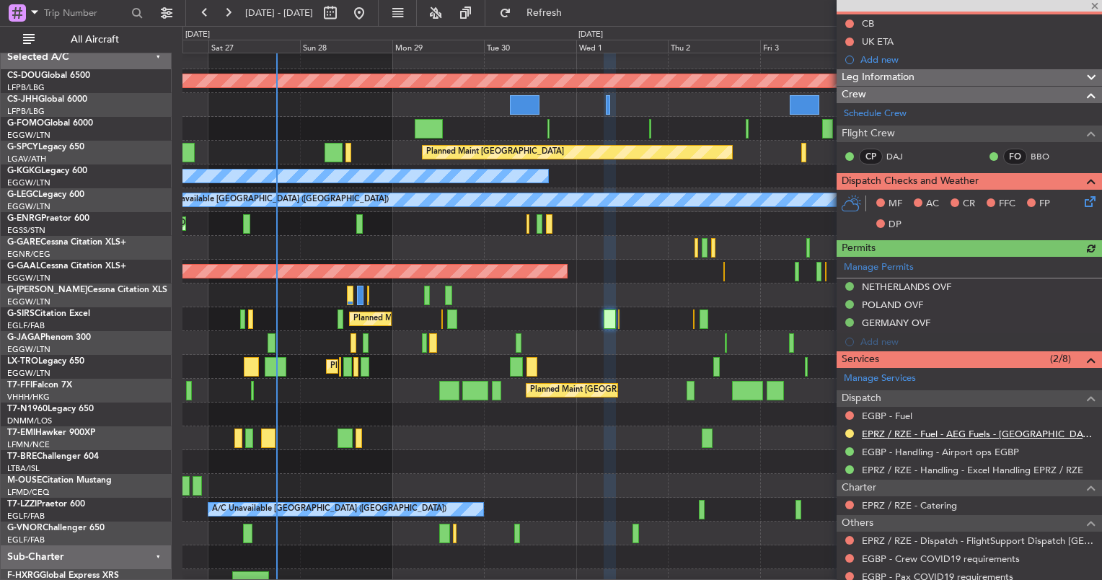
click at [921, 436] on link "EPRZ / RZE - Fuel - AEG Fuels - [GEOGRAPHIC_DATA] EPRZ / [GEOGRAPHIC_DATA]" at bounding box center [978, 434] width 233 height 12
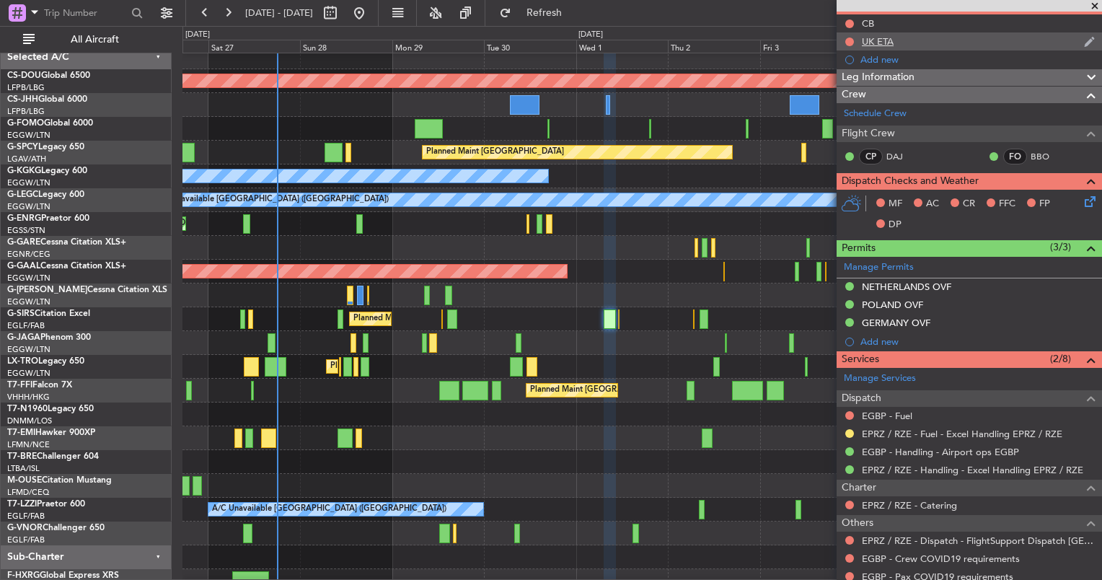
scroll to position [0, 0]
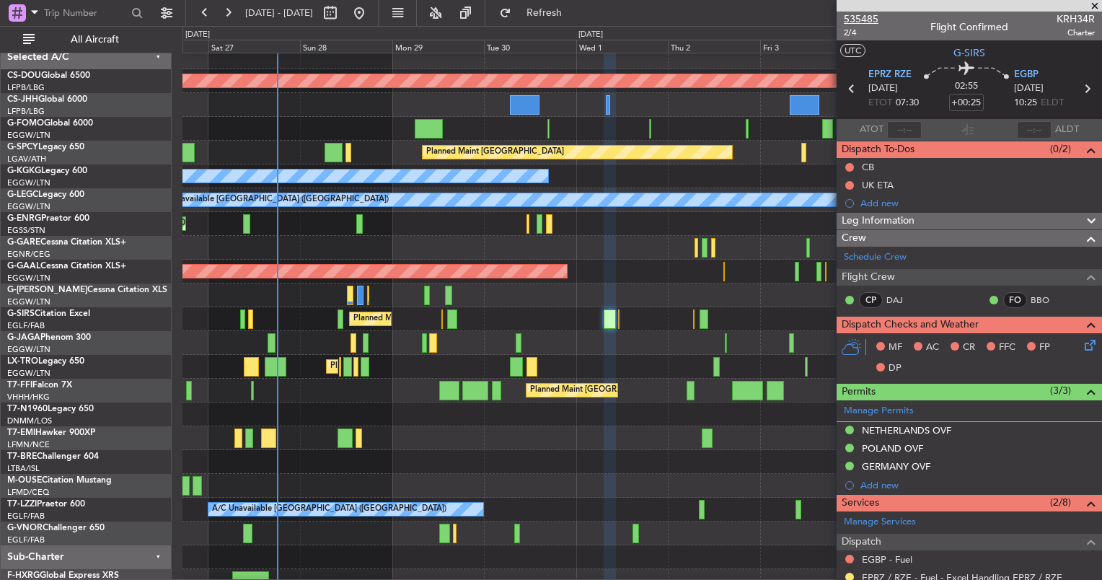
click at [868, 19] on span "535485" at bounding box center [861, 19] width 35 height 15
